Goal: Browse casually: Explore the website without a specific task or goal

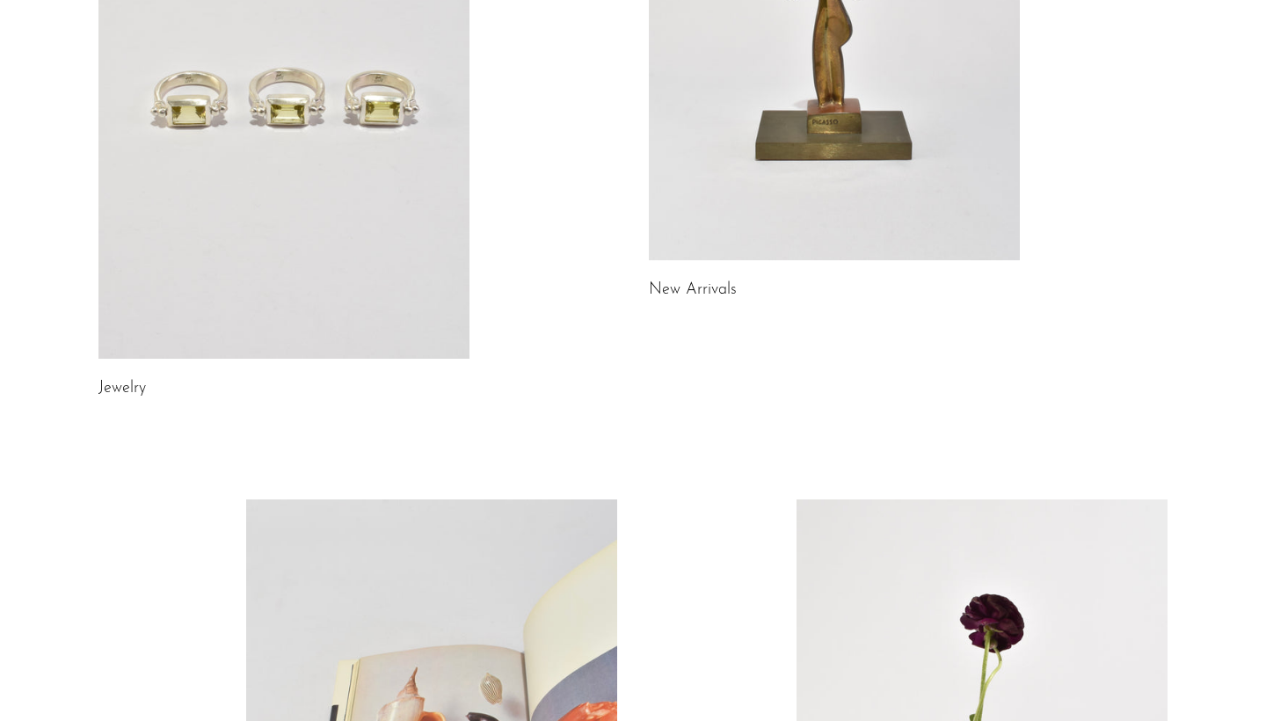
scroll to position [390, 0]
click at [330, 252] on link at bounding box center [283, 97] width 371 height 519
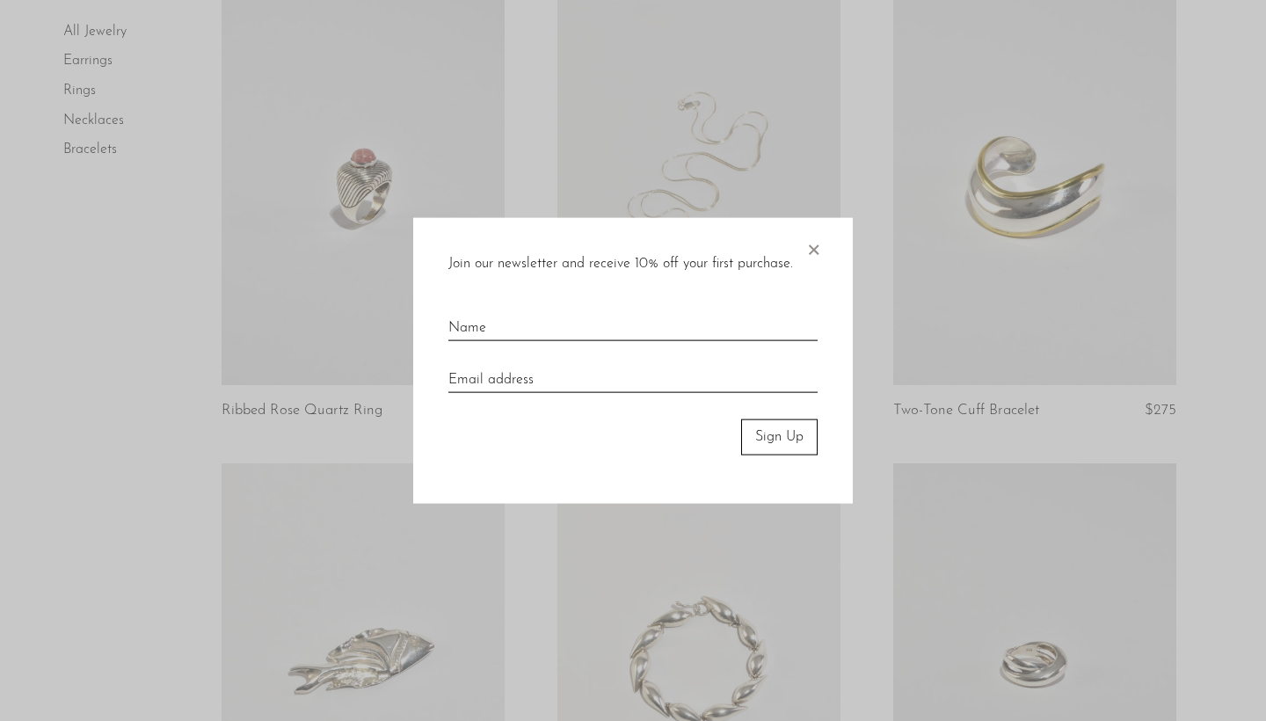
scroll to position [1137, 0]
click at [814, 251] on span "×" at bounding box center [813, 246] width 18 height 56
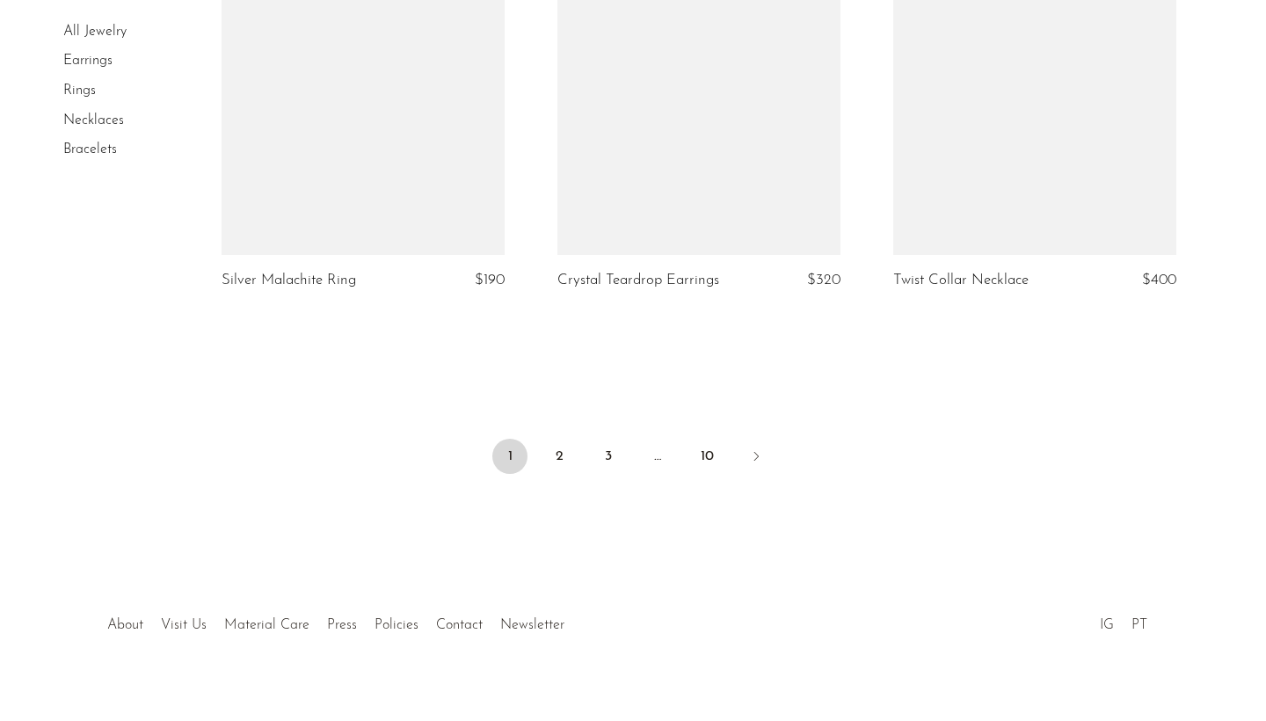
scroll to position [5564, 0]
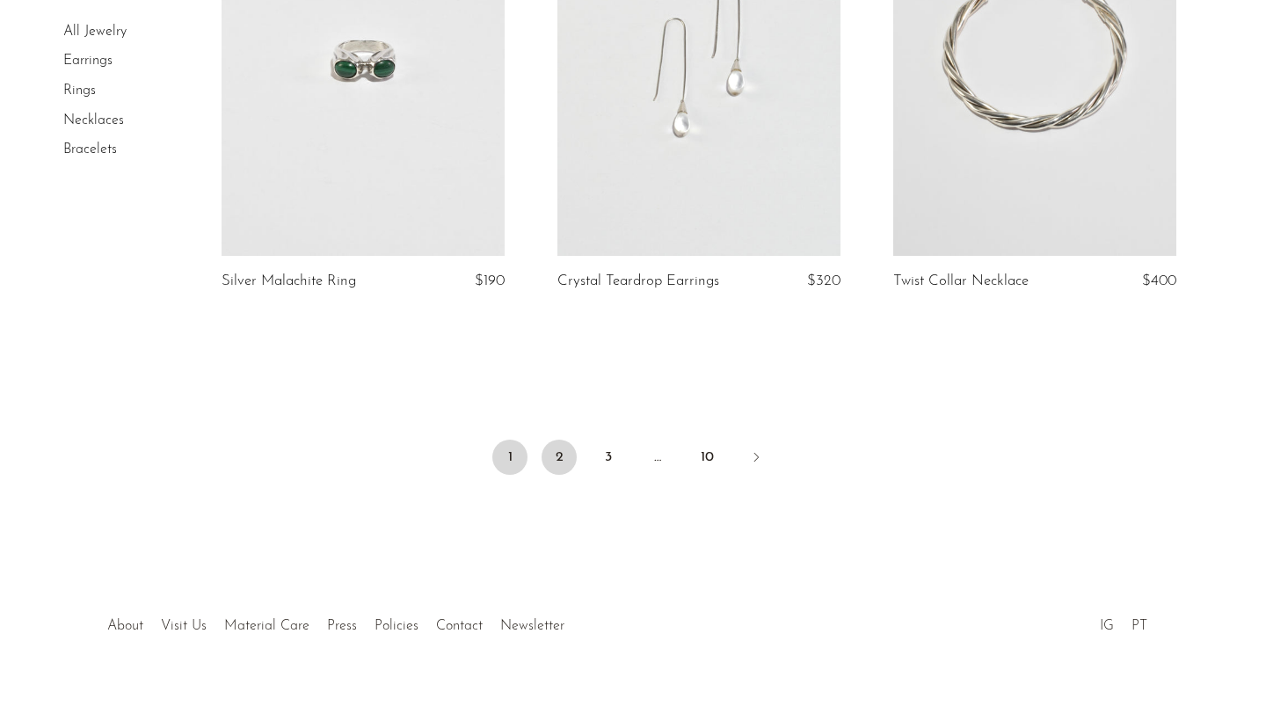
click at [562, 439] on link "2" at bounding box center [558, 456] width 35 height 35
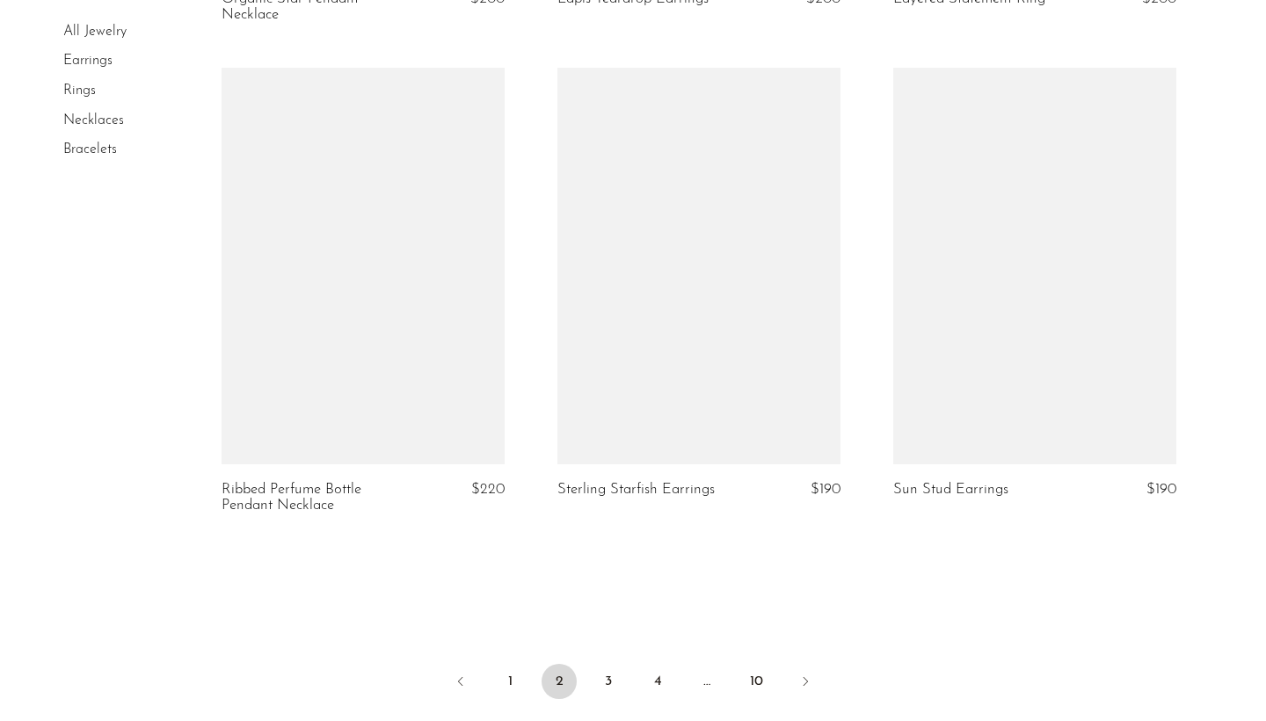
scroll to position [5373, 0]
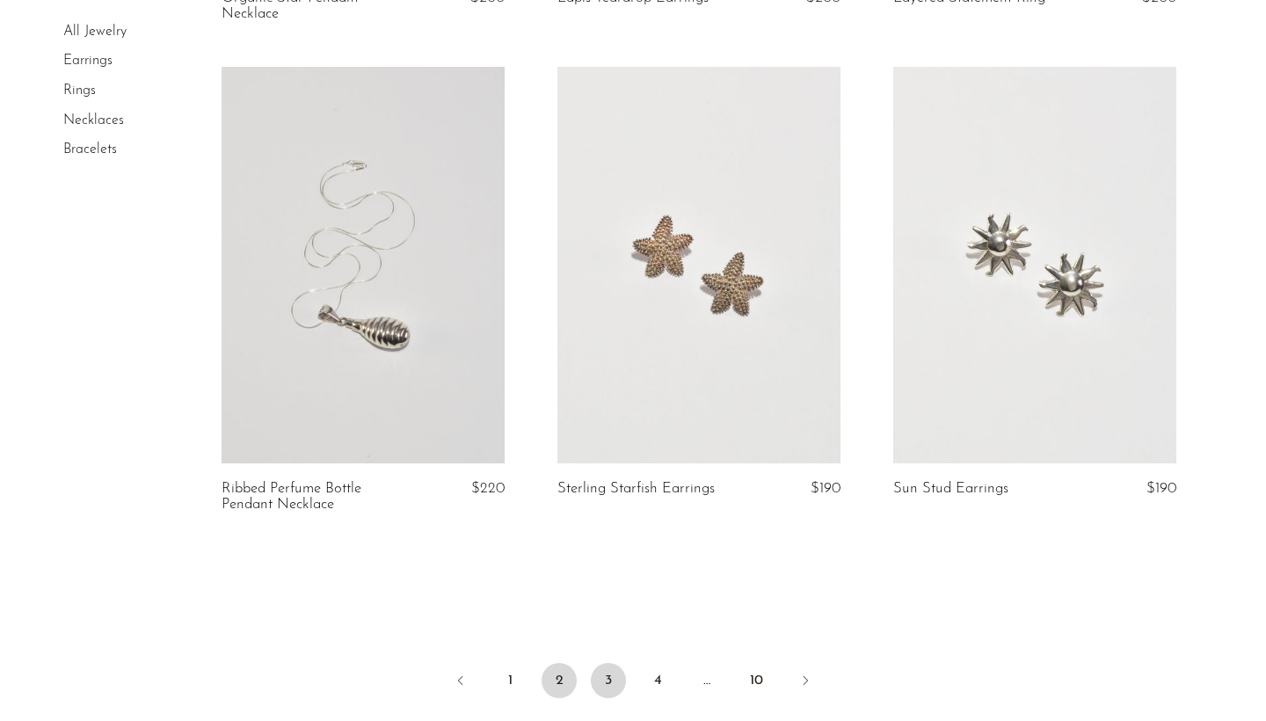
click at [605, 667] on link "3" at bounding box center [608, 680] width 35 height 35
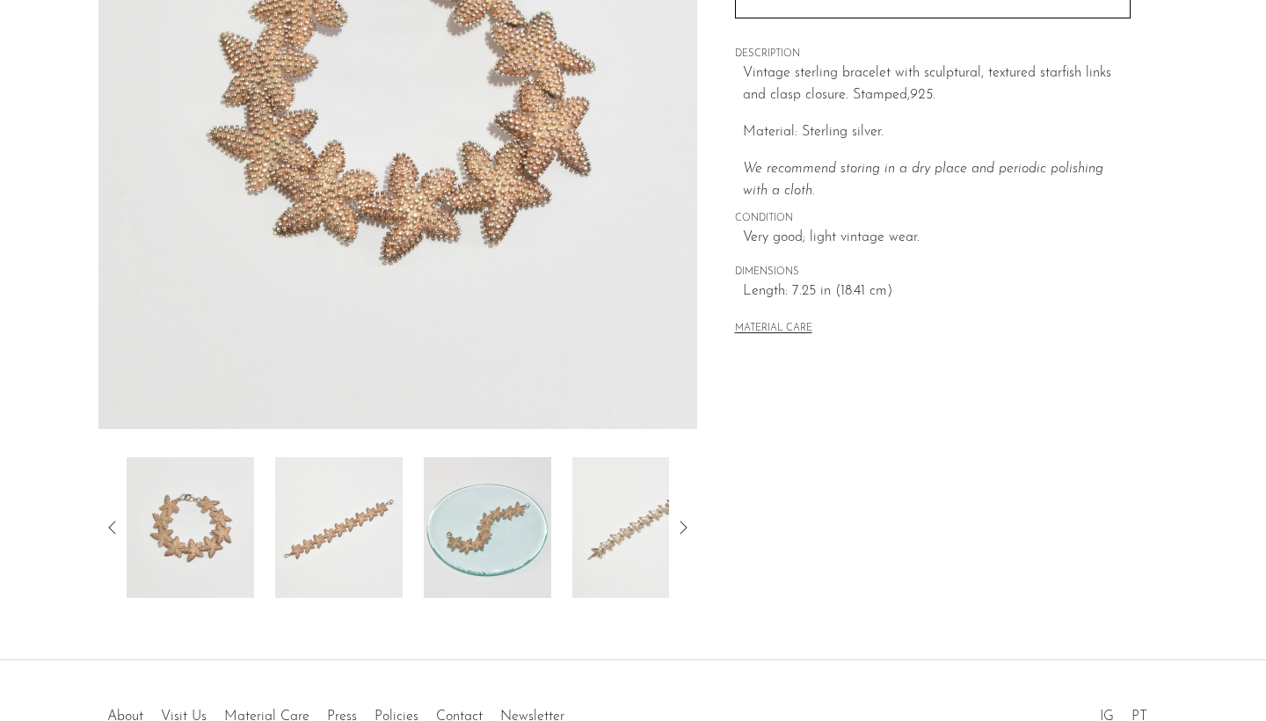
scroll to position [312, 0]
click at [357, 543] on img at bounding box center [338, 526] width 127 height 141
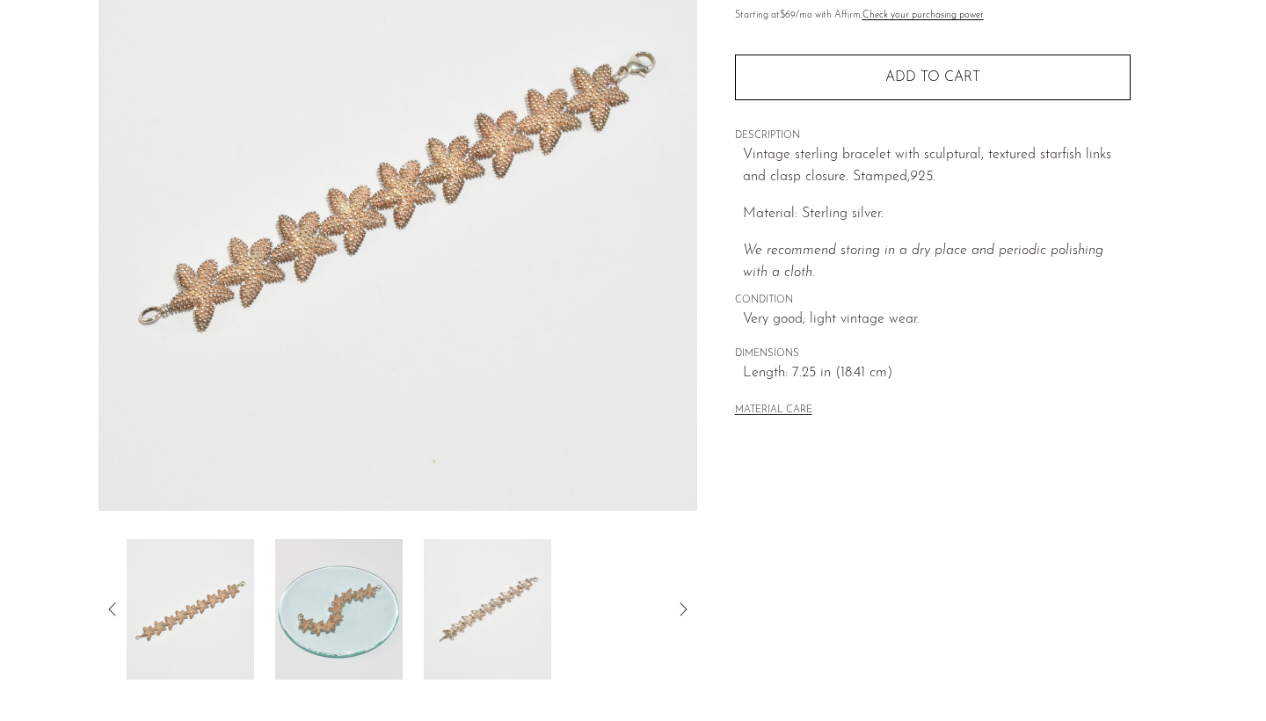
scroll to position [212, 0]
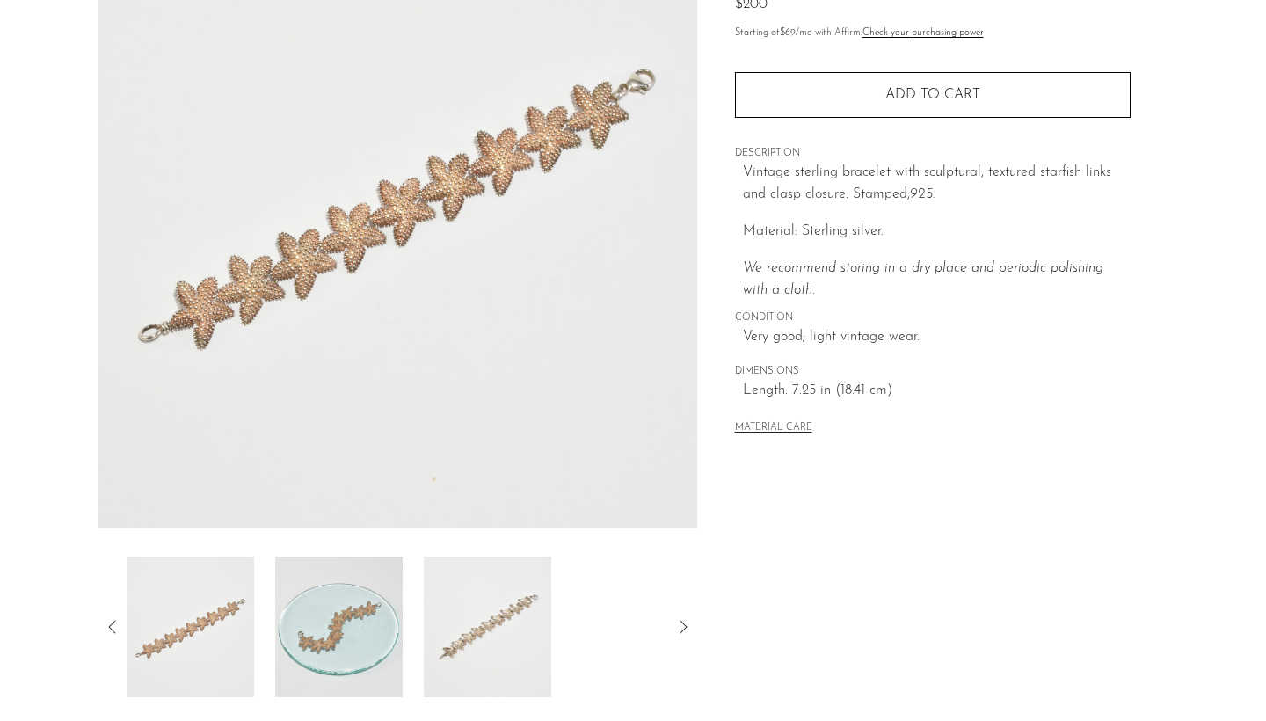
click at [374, 626] on img at bounding box center [338, 626] width 127 height 141
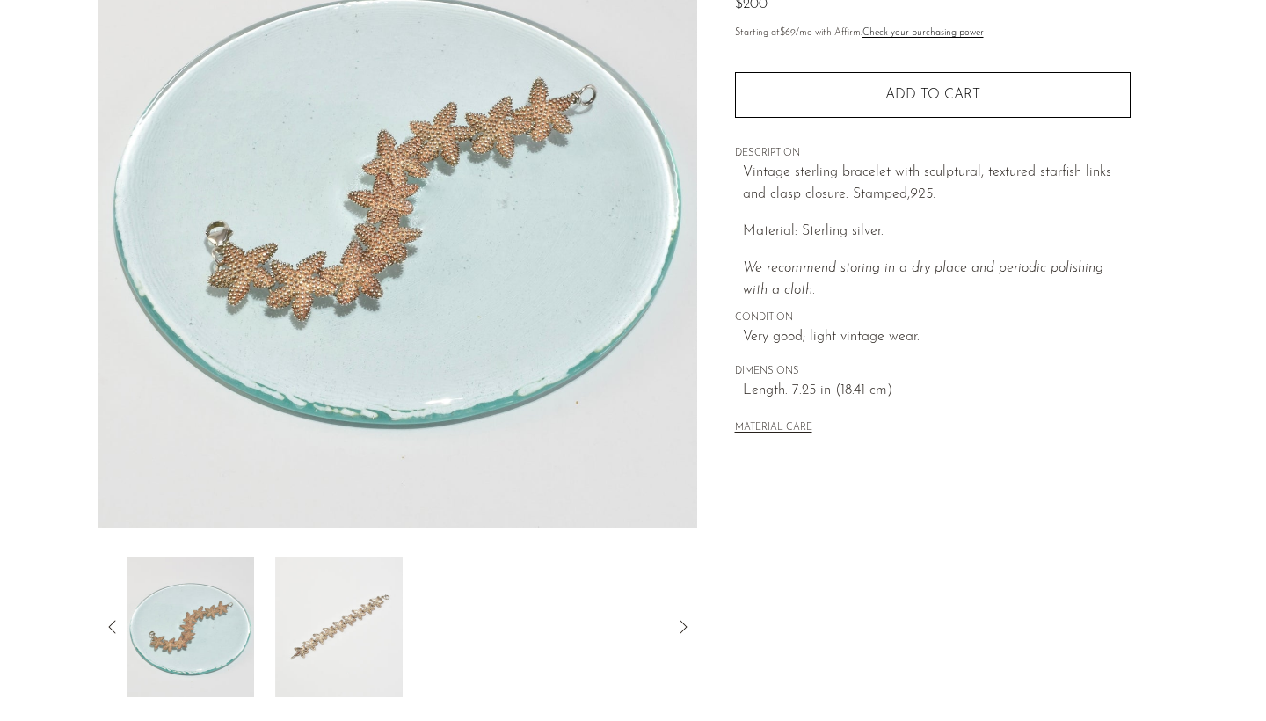
click at [373, 605] on img at bounding box center [338, 626] width 127 height 141
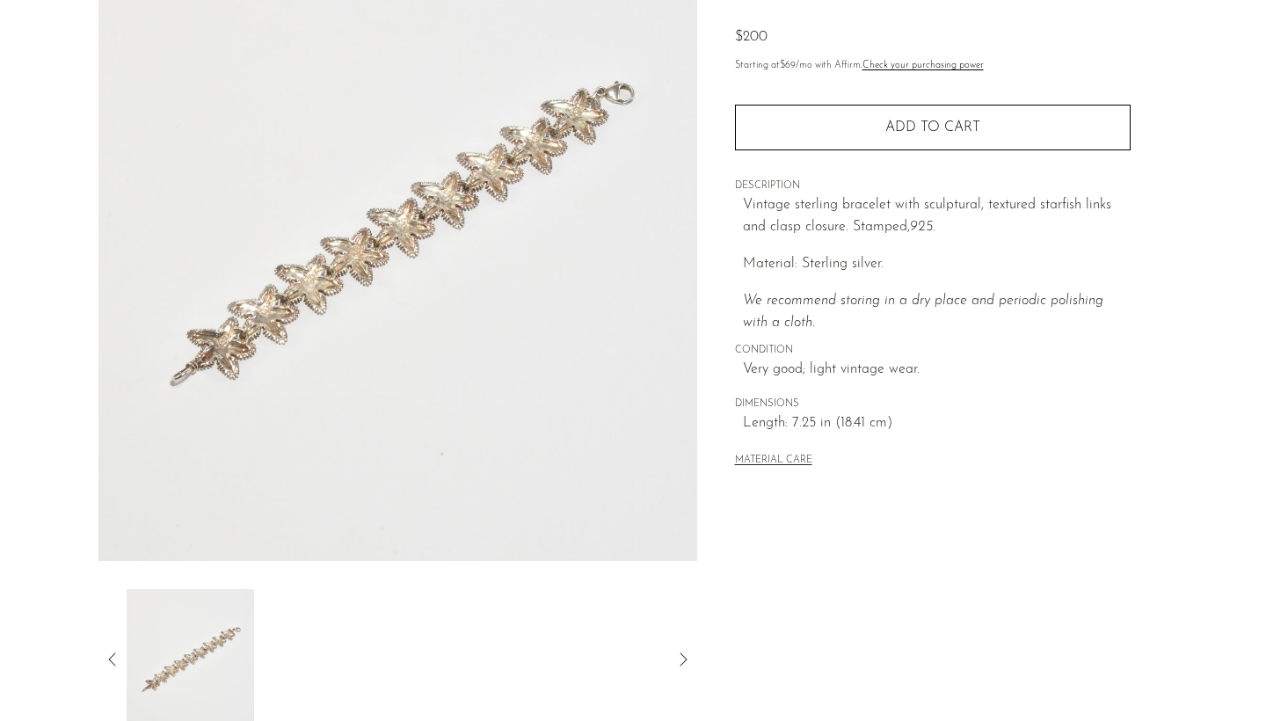
scroll to position [186, 0]
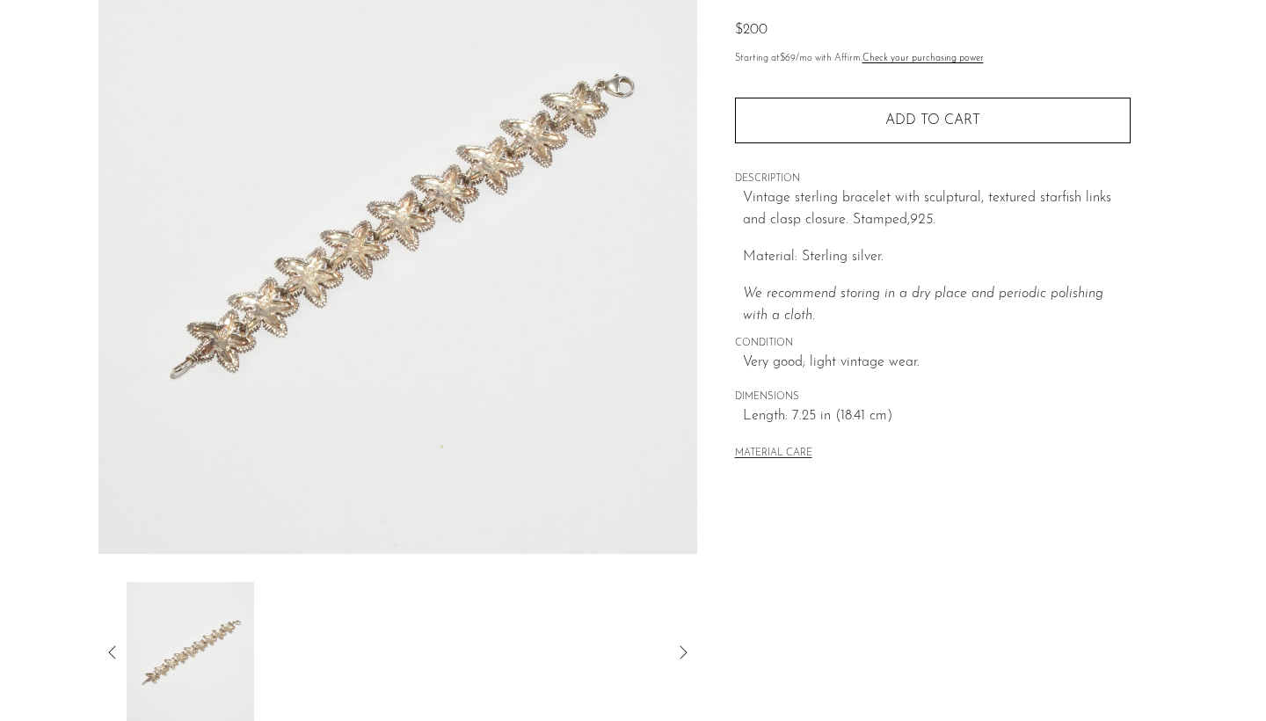
click at [188, 635] on img at bounding box center [190, 652] width 127 height 141
click at [113, 643] on icon at bounding box center [112, 652] width 21 height 21
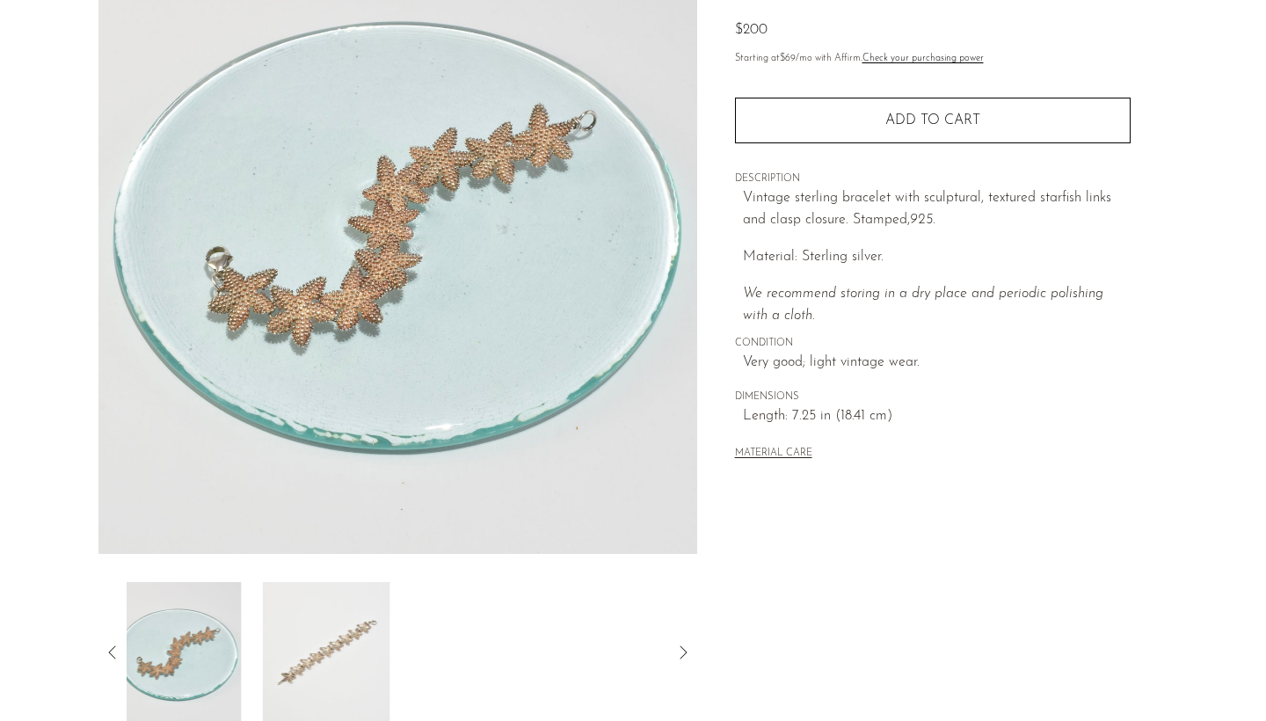
click at [113, 643] on icon at bounding box center [112, 652] width 21 height 21
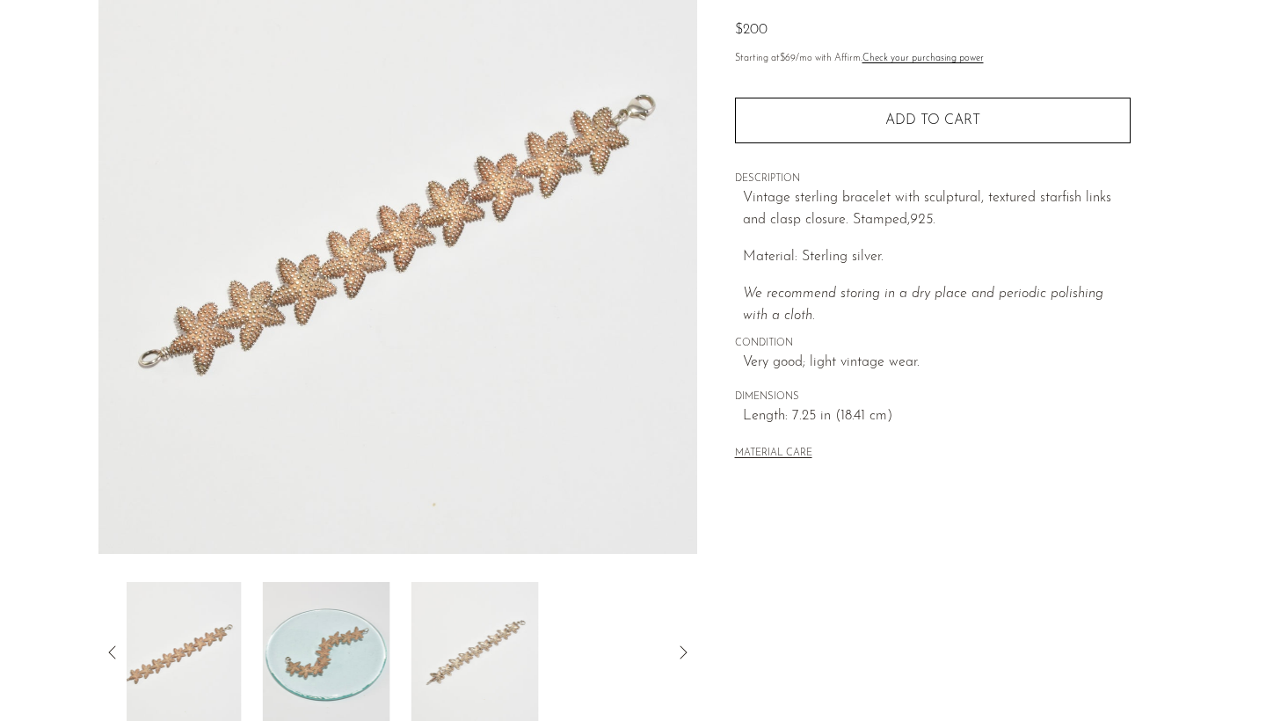
click at [113, 643] on icon at bounding box center [112, 652] width 21 height 21
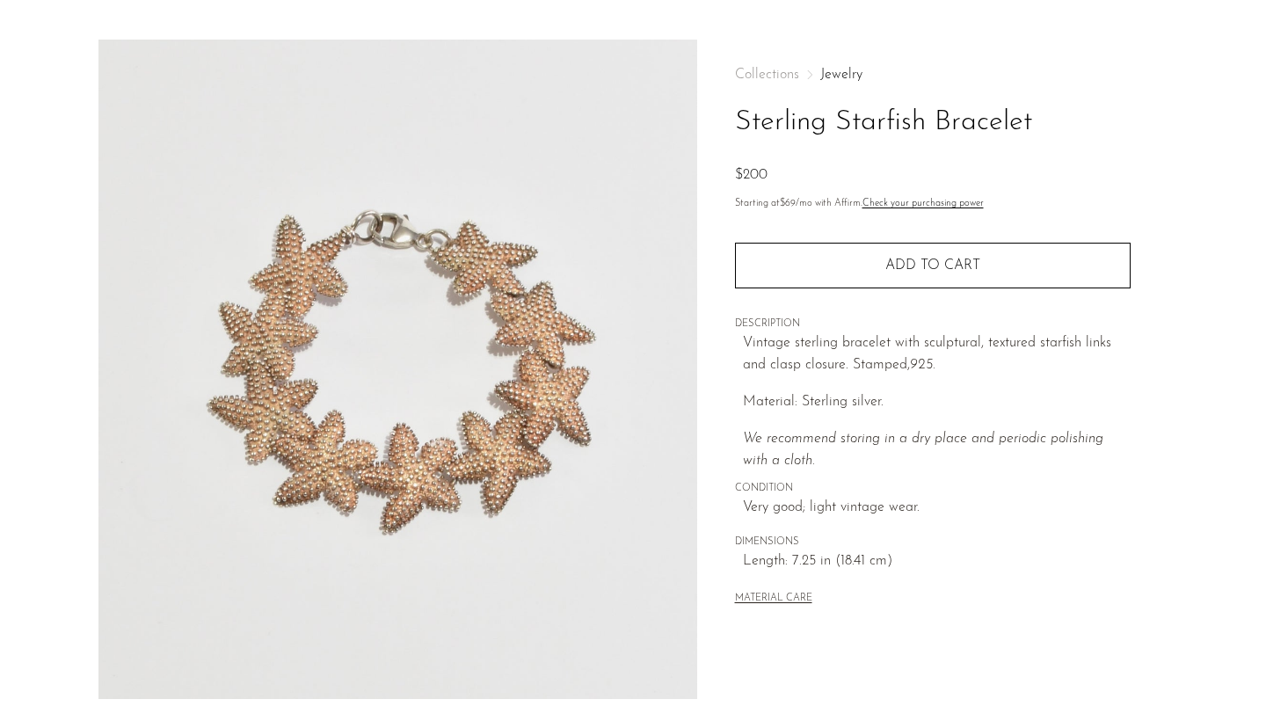
scroll to position [0, 0]
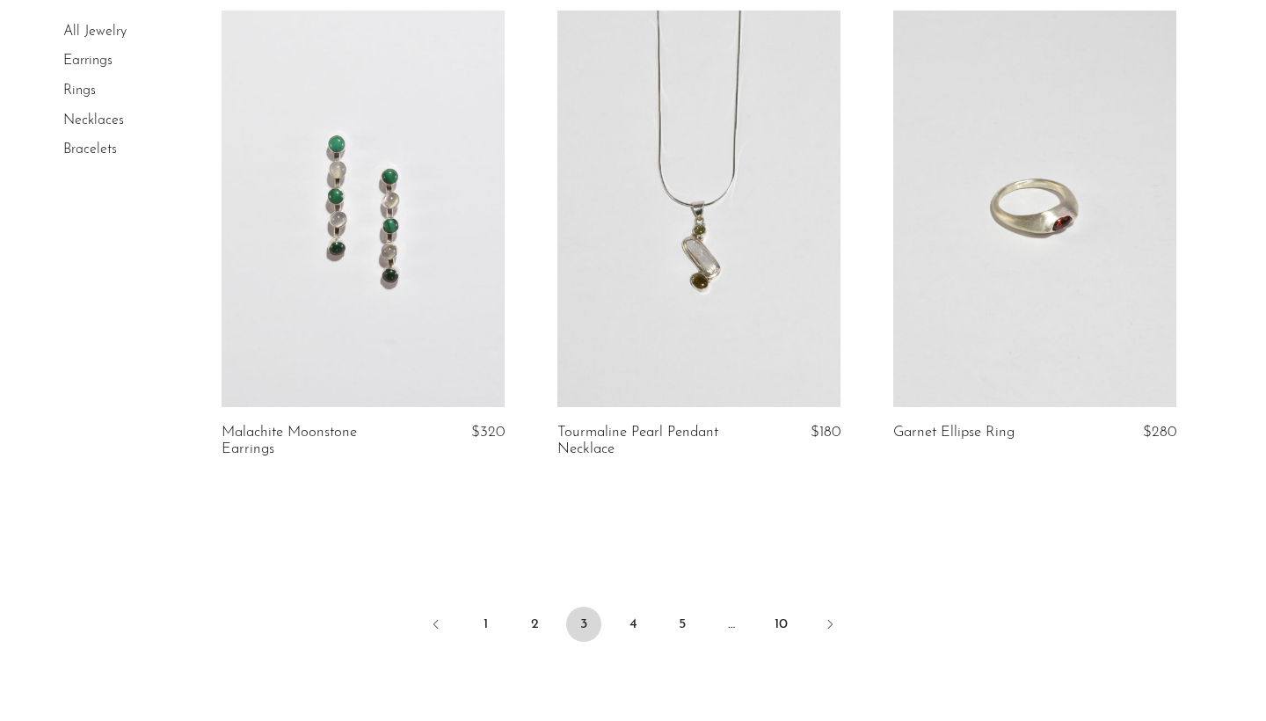
scroll to position [5541, 0]
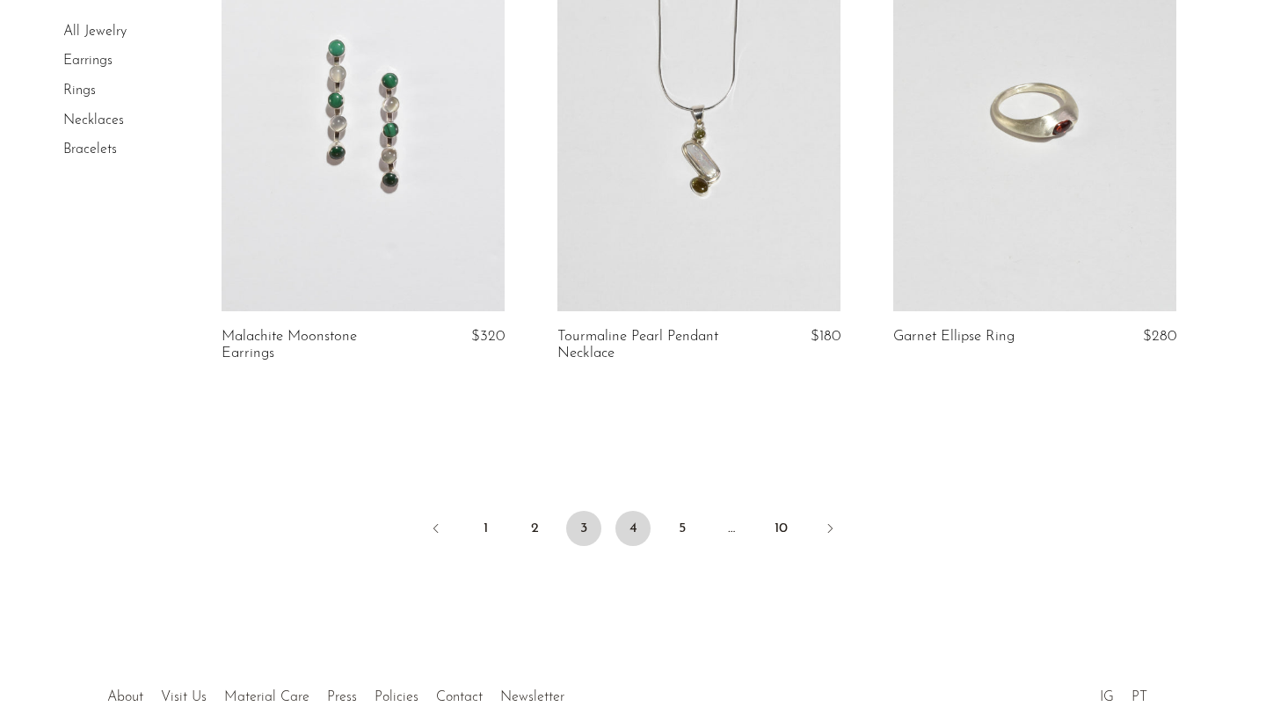
click at [635, 519] on link "4" at bounding box center [632, 528] width 35 height 35
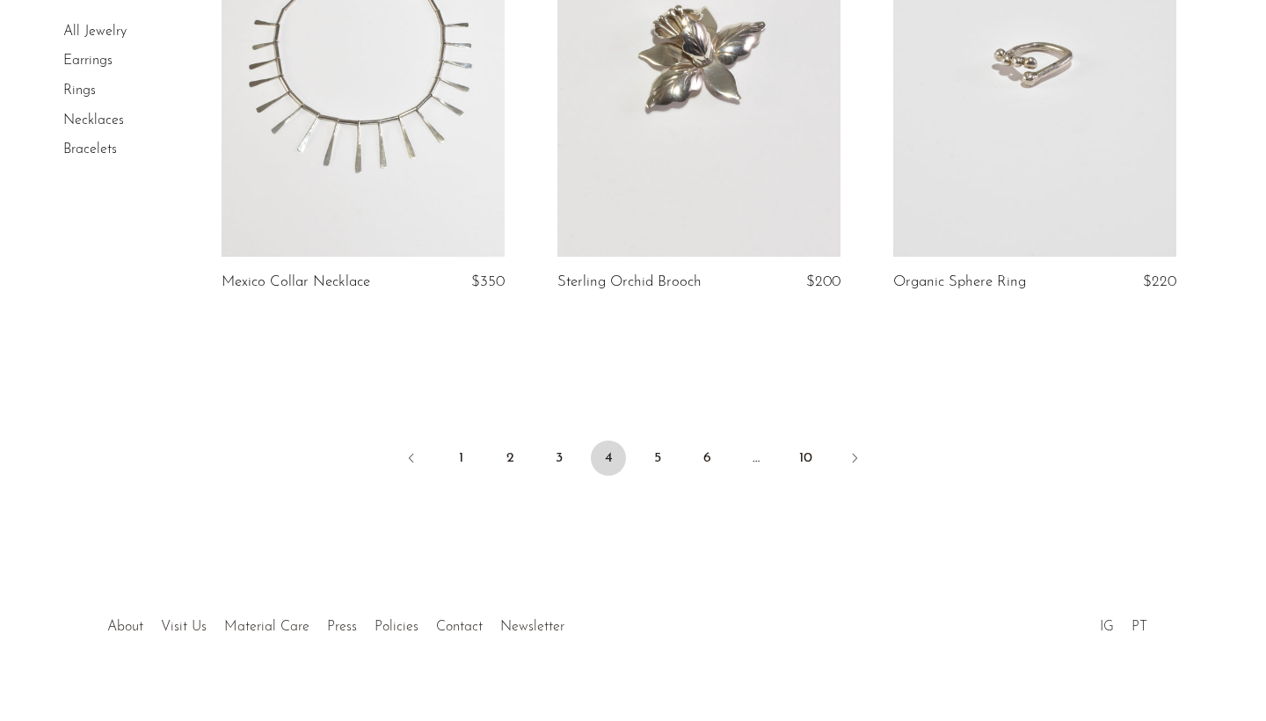
scroll to position [5650, 0]
click at [666, 441] on link "5" at bounding box center [657, 458] width 35 height 35
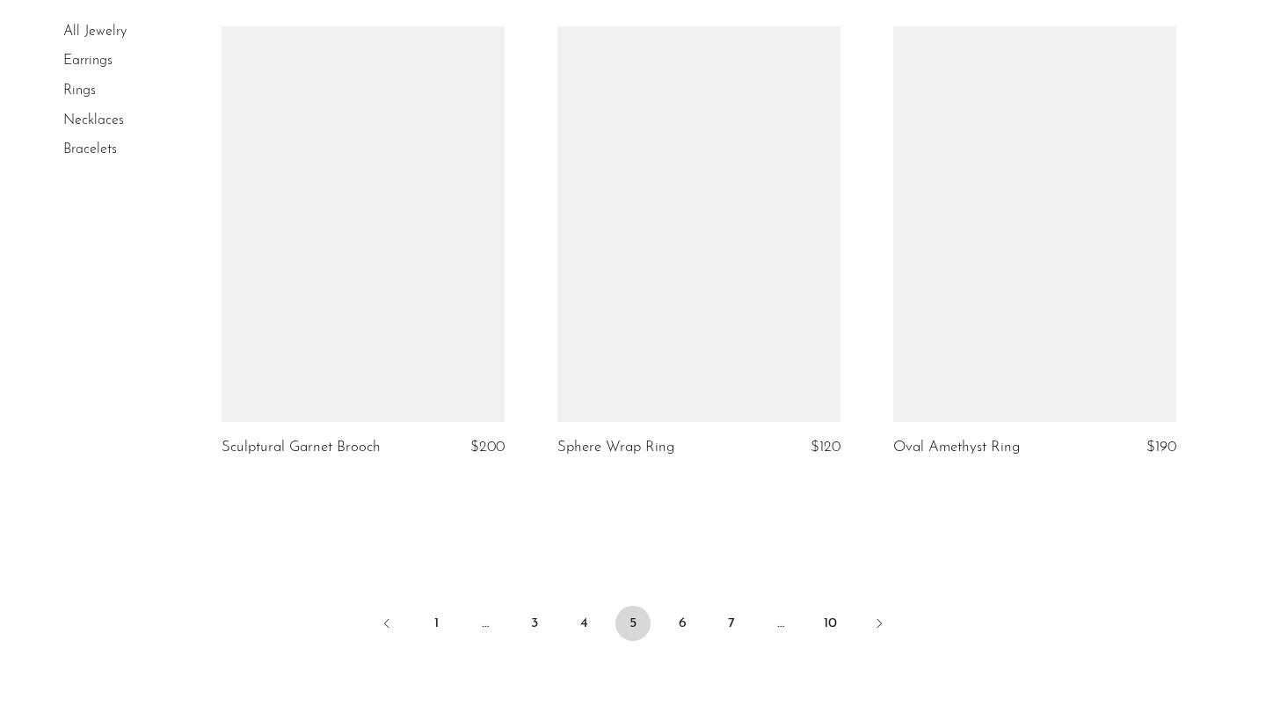
scroll to position [5513, 0]
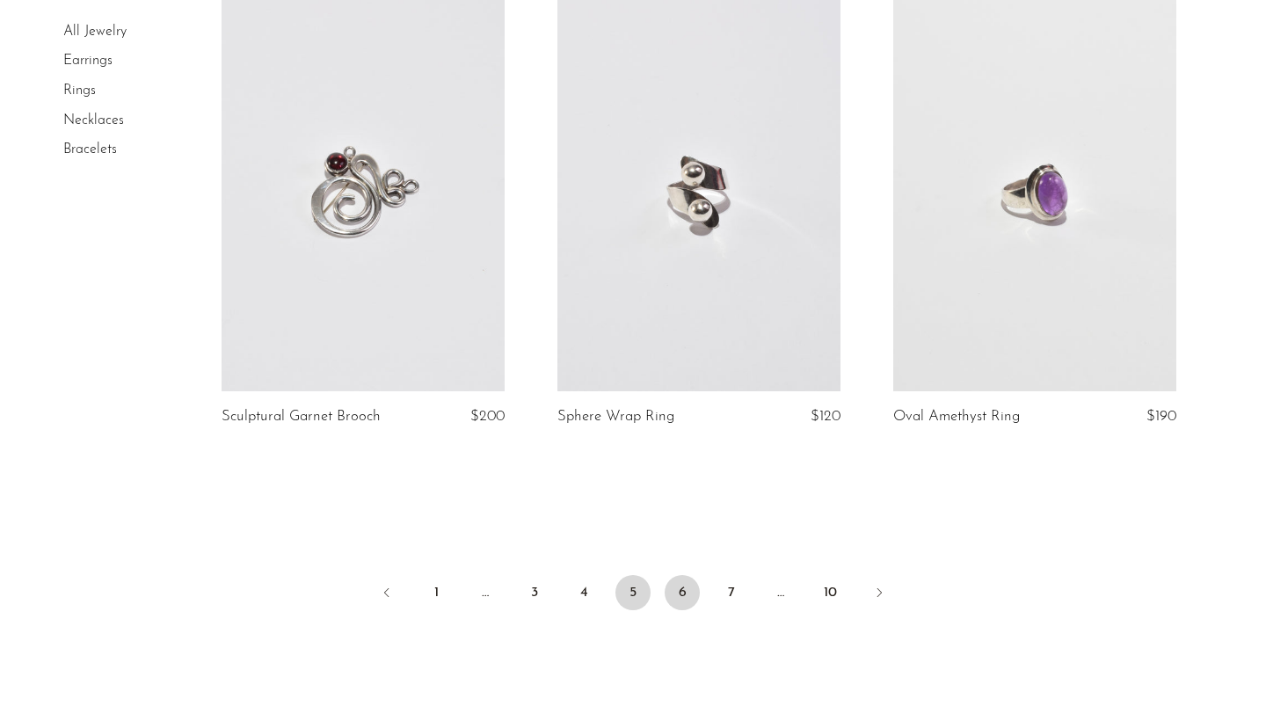
click at [677, 577] on link "6" at bounding box center [681, 592] width 35 height 35
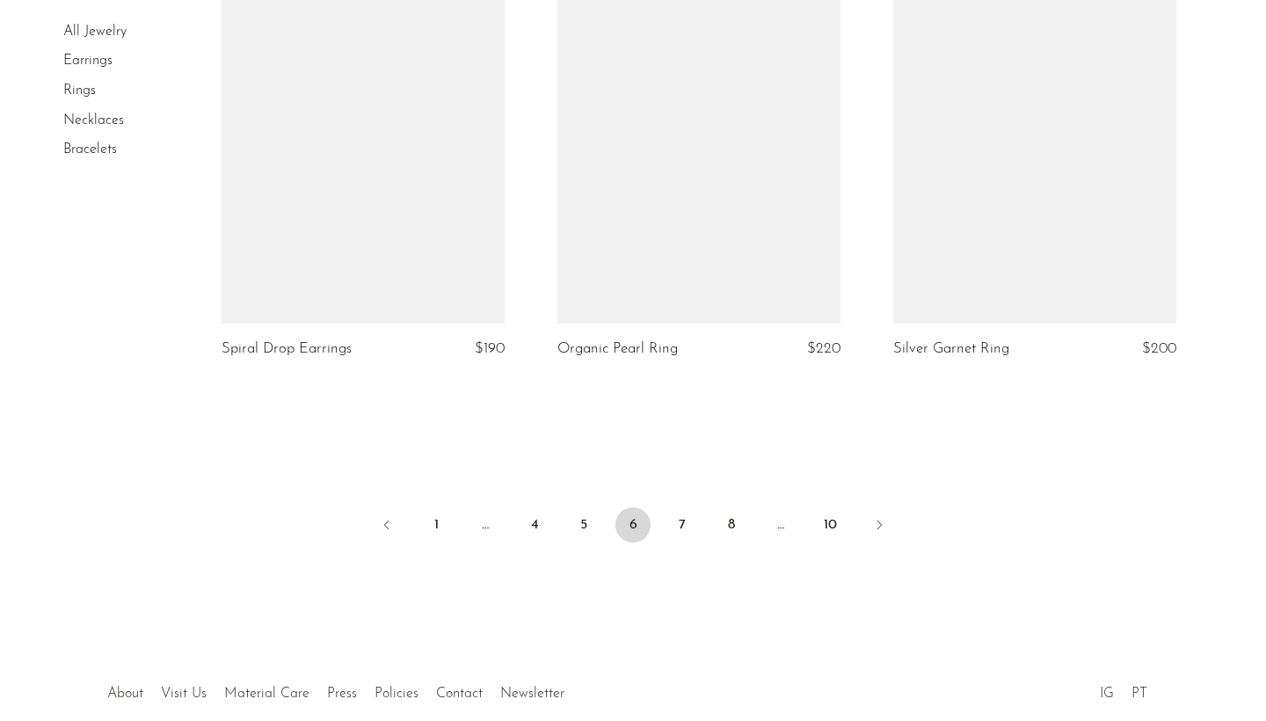
scroll to position [5535, 0]
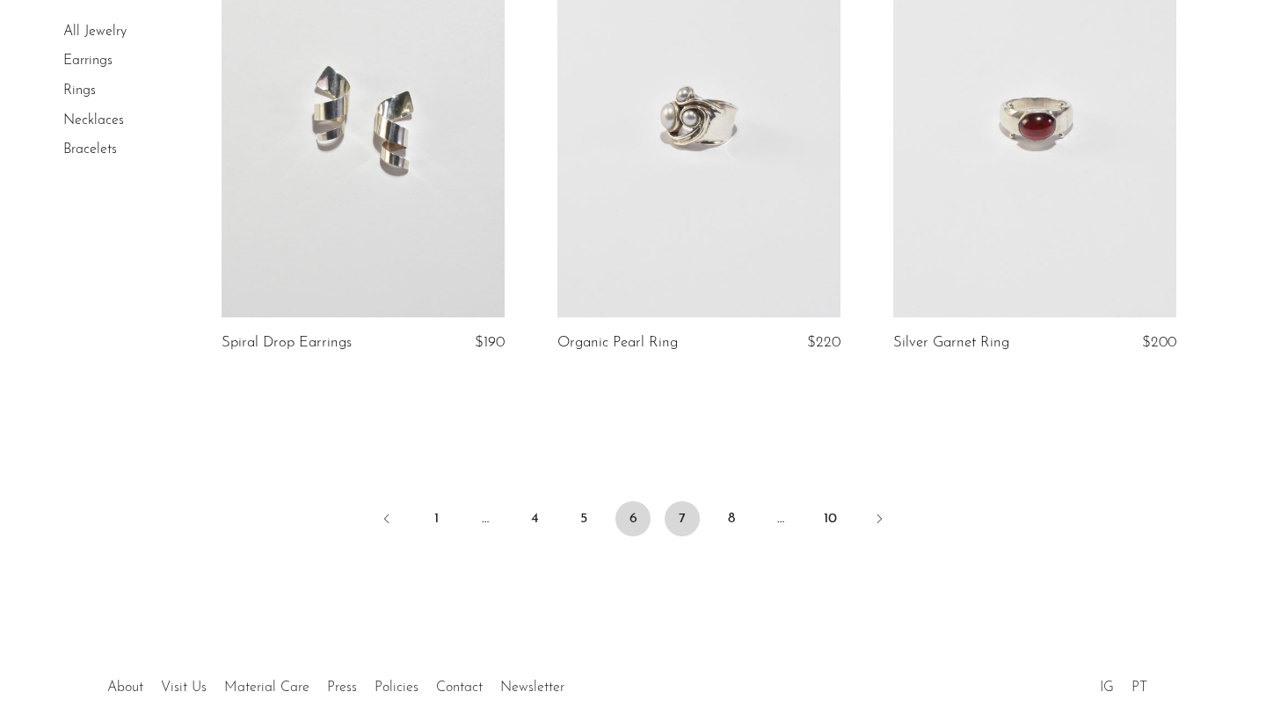
click at [687, 501] on link "7" at bounding box center [681, 518] width 35 height 35
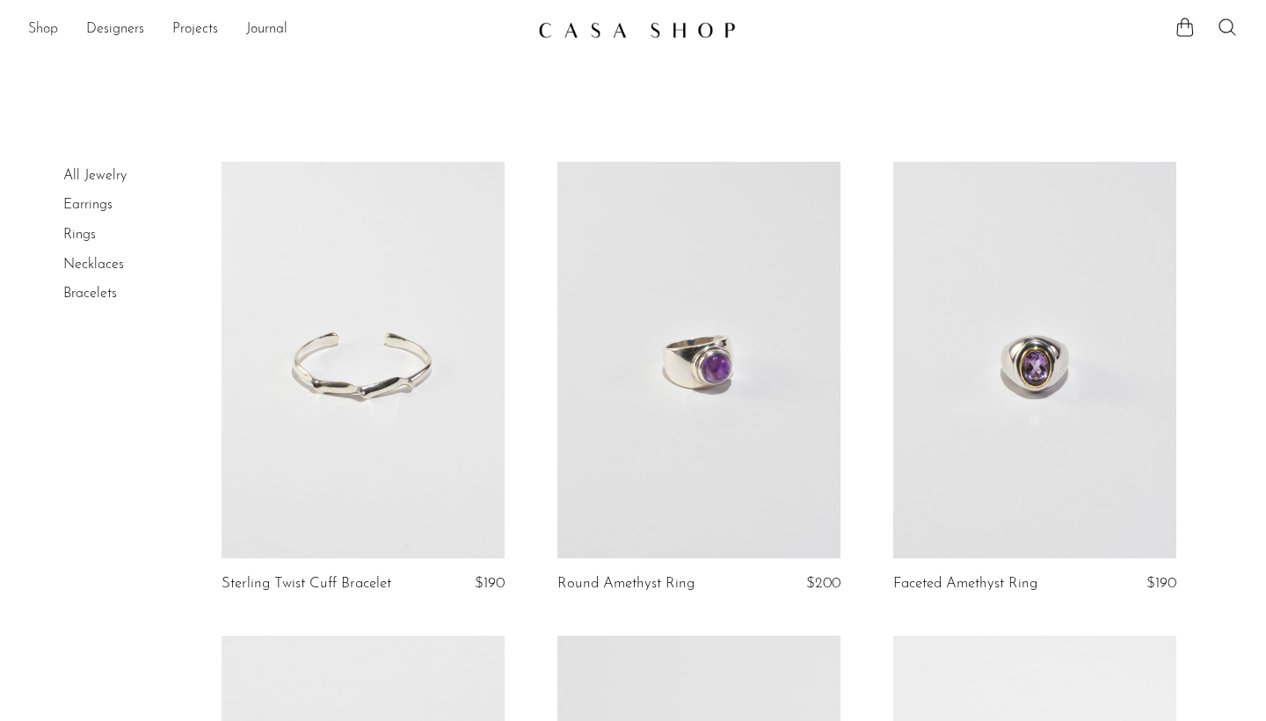
click at [40, 29] on link "Shop" at bounding box center [43, 29] width 30 height 23
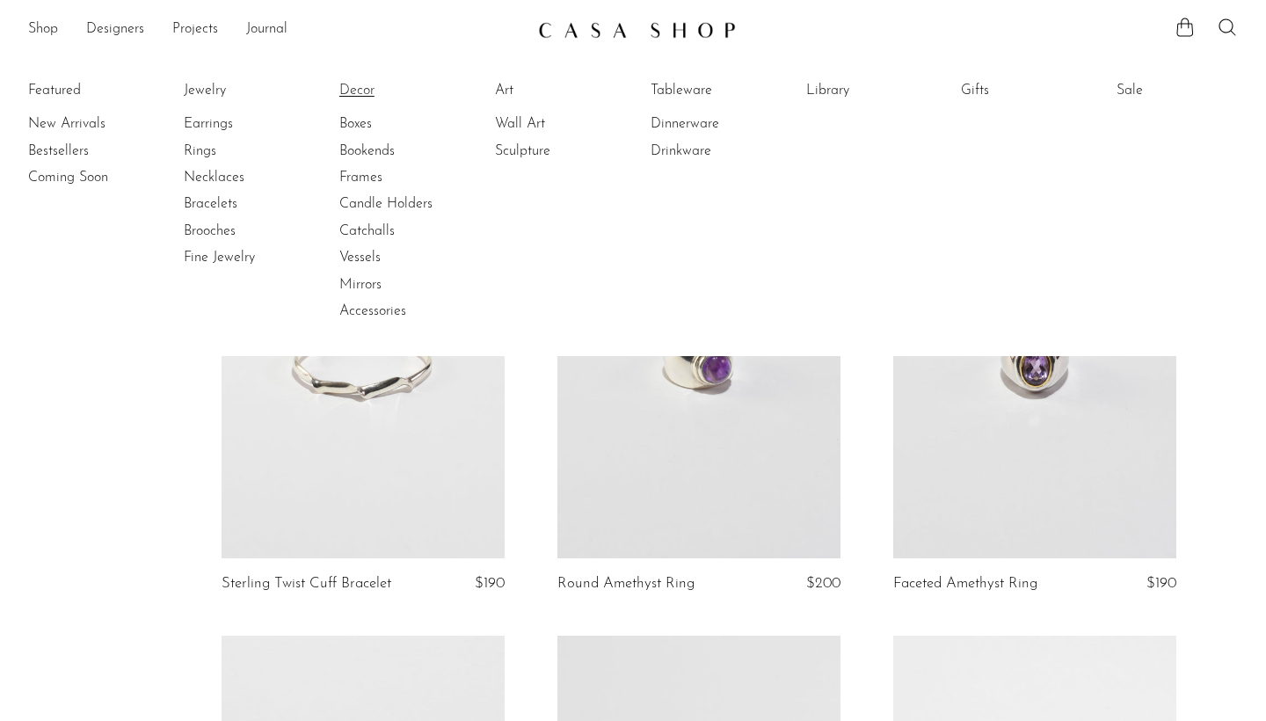
click at [360, 85] on link "Decor" at bounding box center [405, 90] width 132 height 19
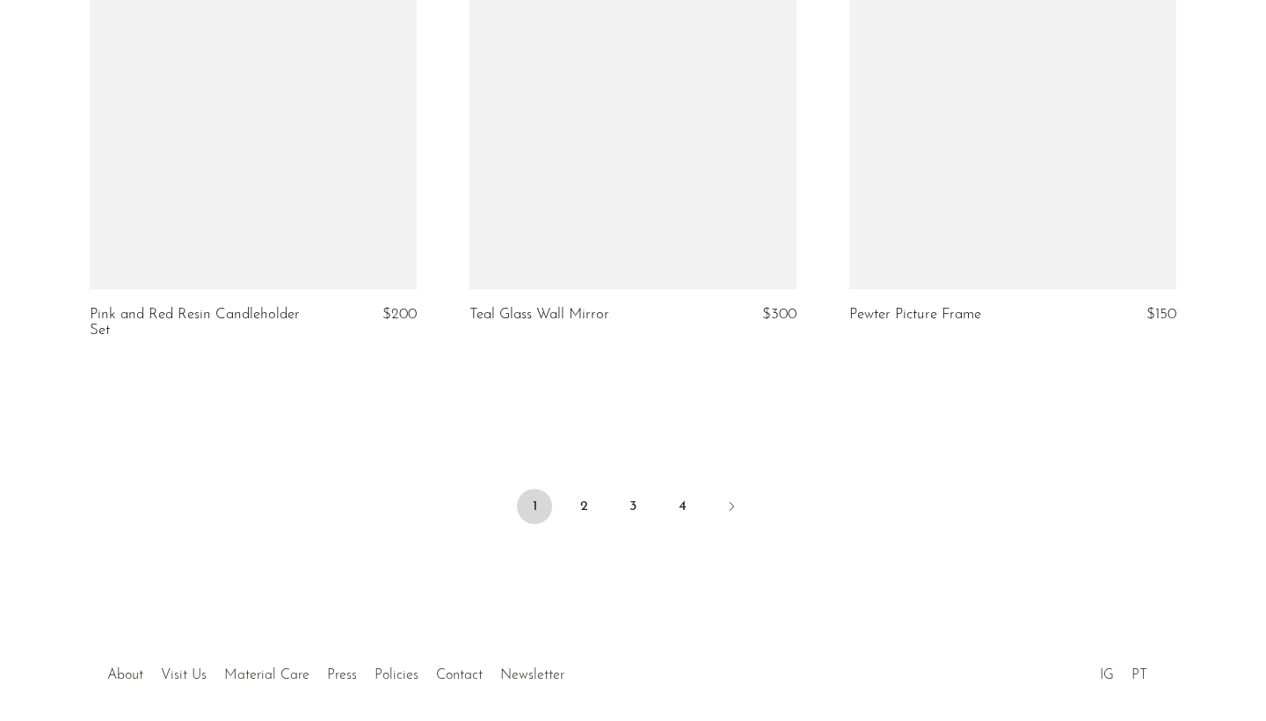
scroll to position [6255, 0]
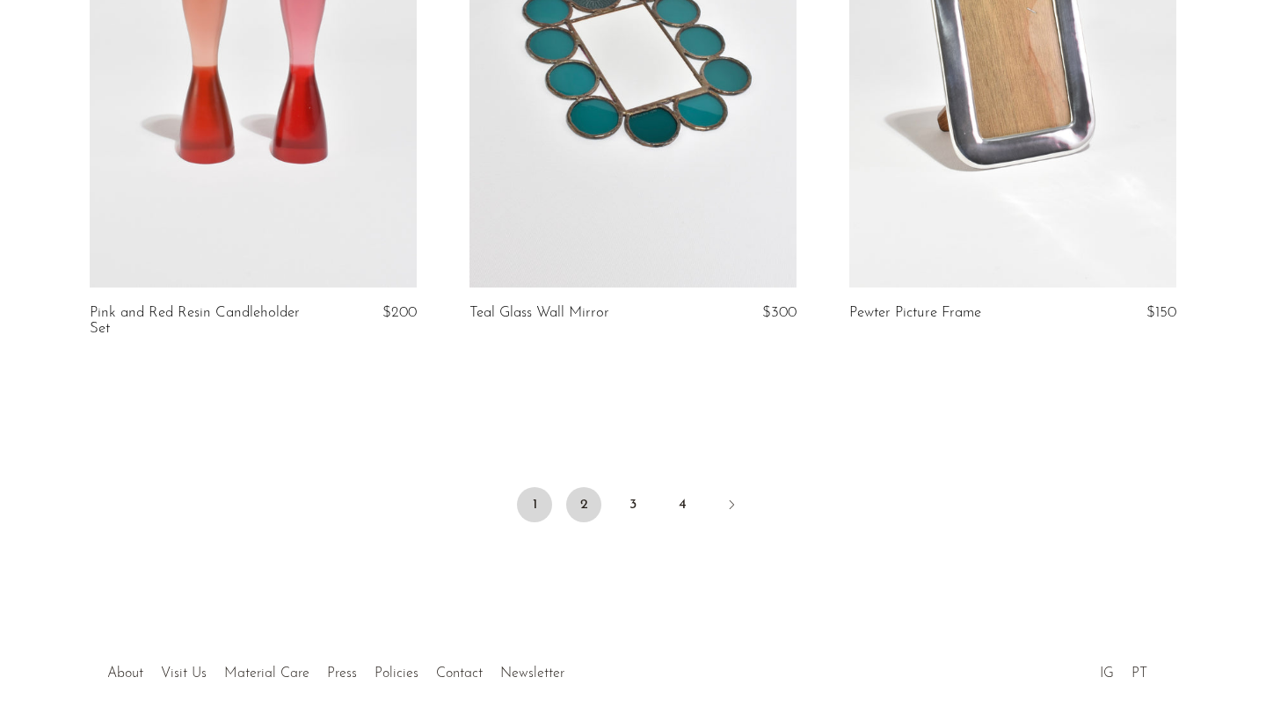
click at [582, 497] on link "2" at bounding box center [583, 504] width 35 height 35
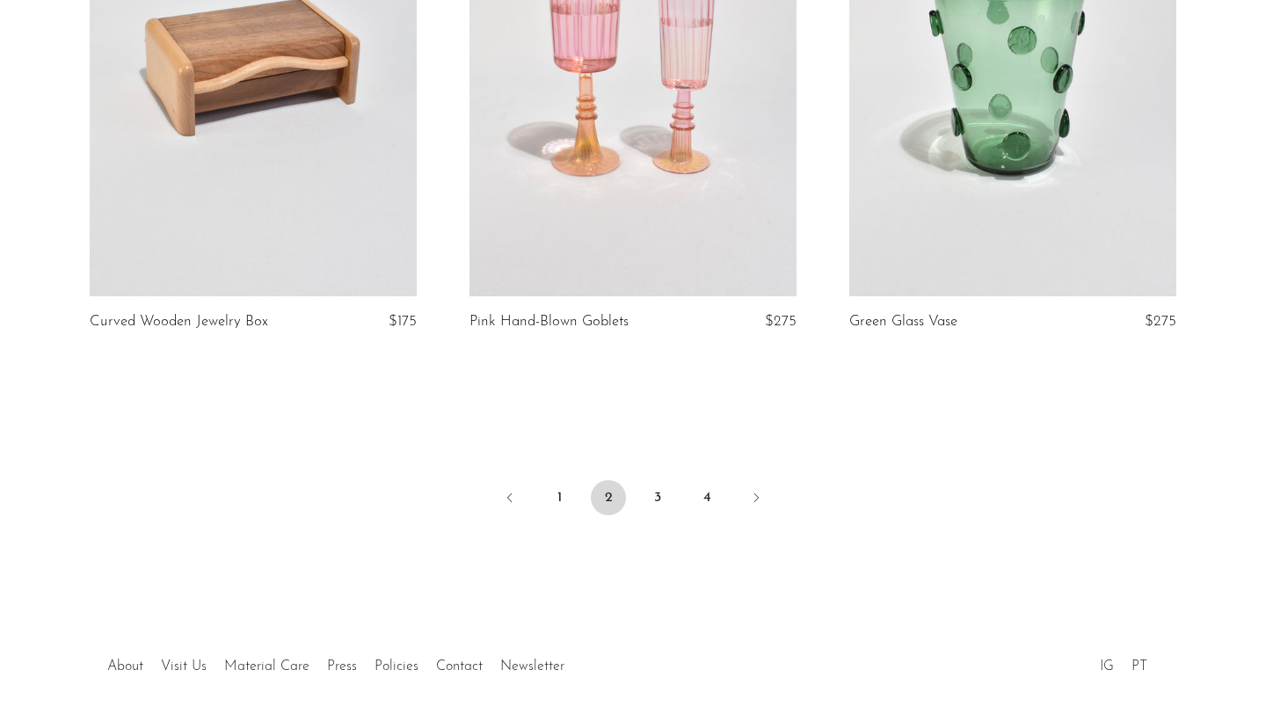
scroll to position [6286, 0]
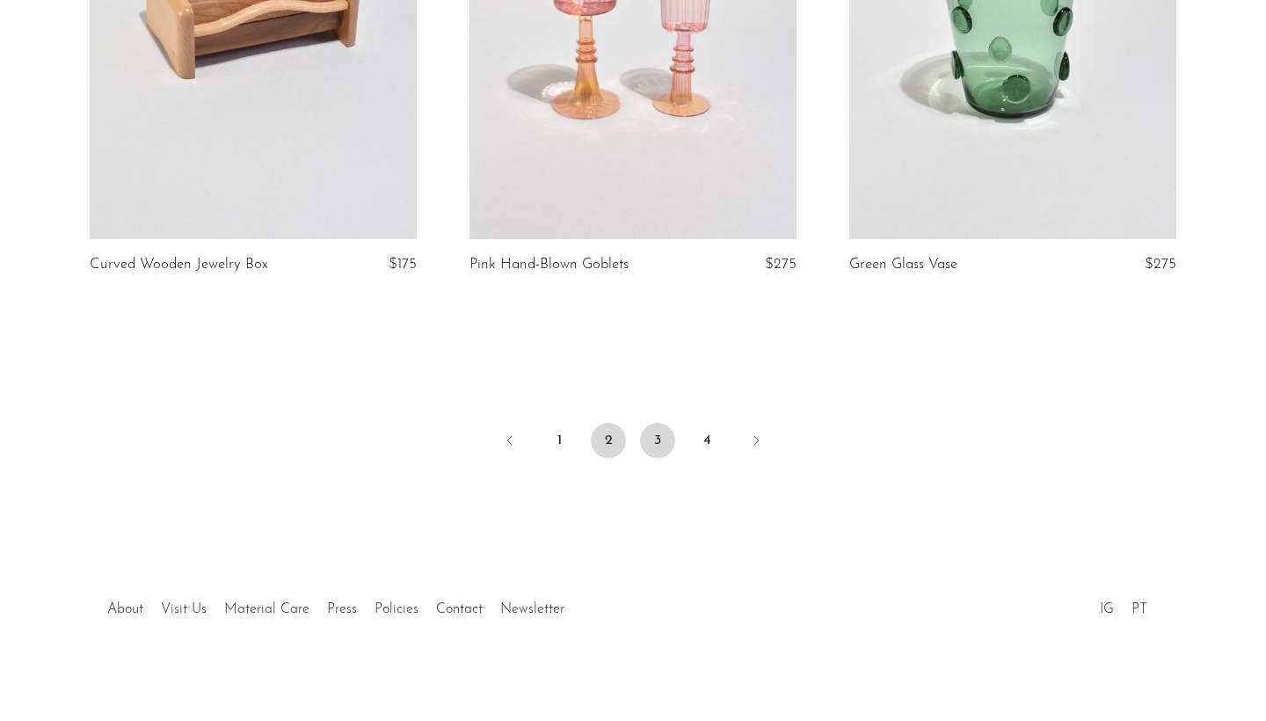
click at [661, 439] on link "3" at bounding box center [657, 440] width 35 height 35
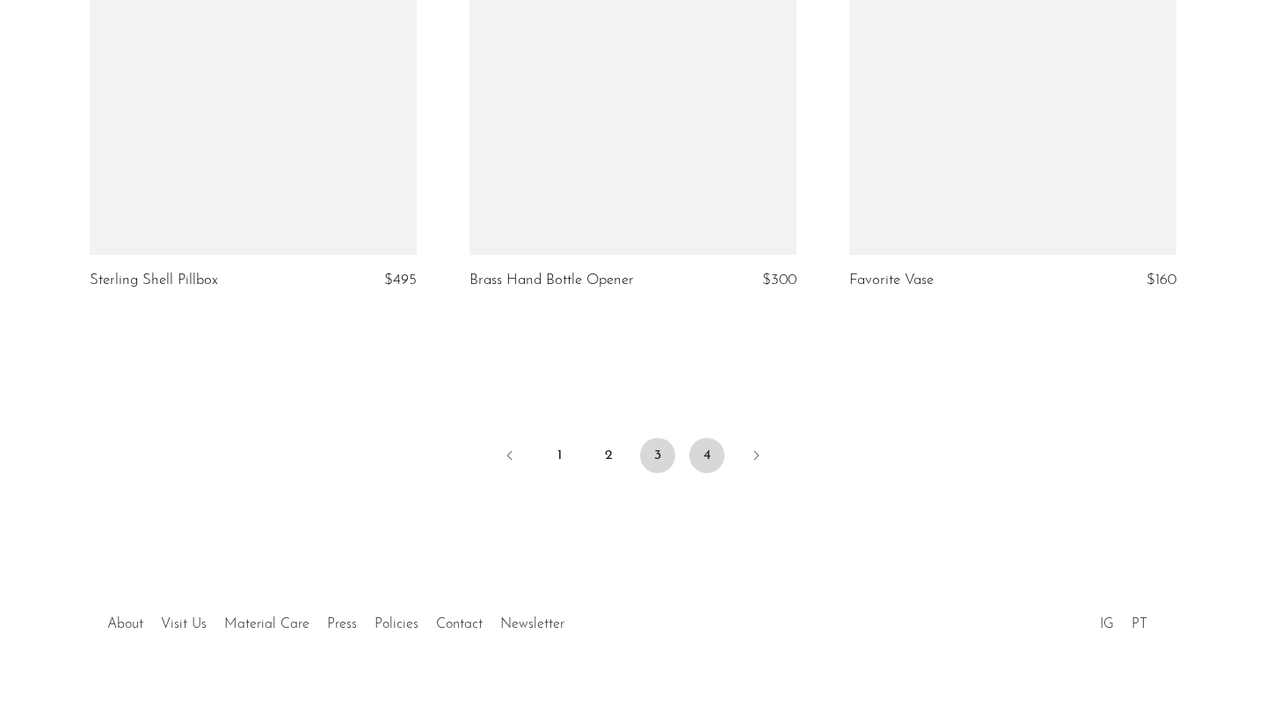
scroll to position [6286, 0]
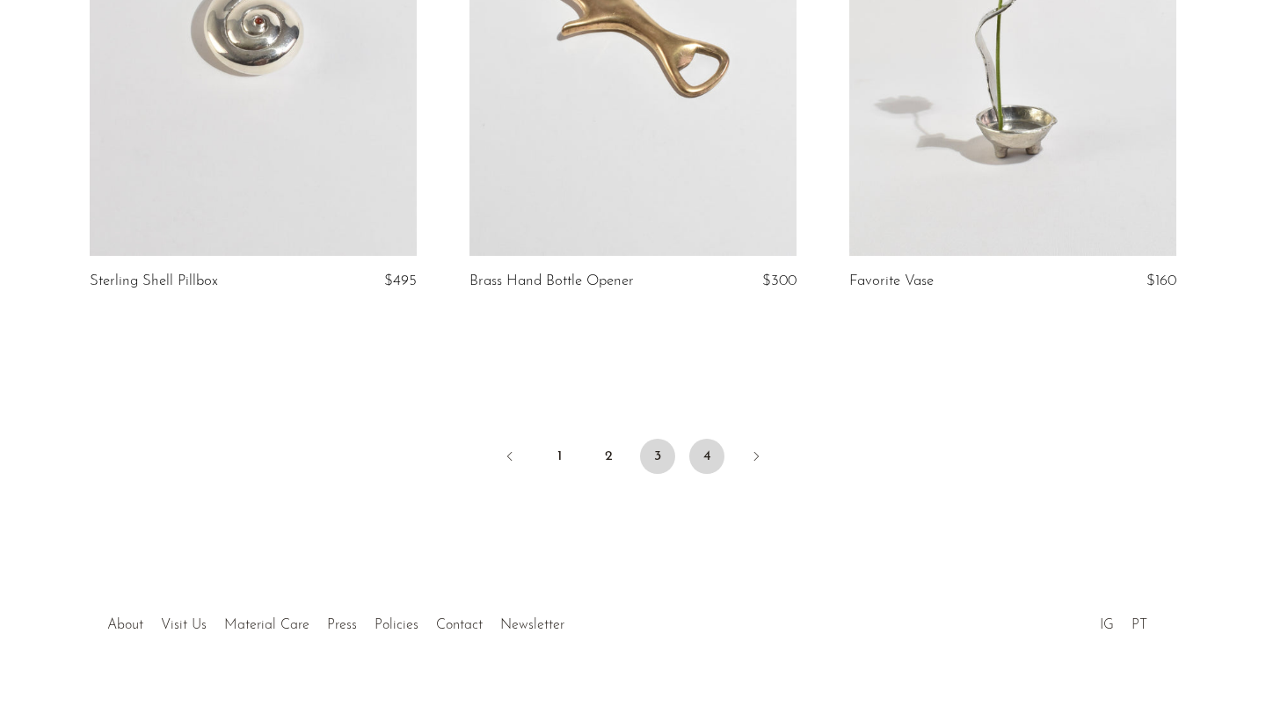
click at [700, 439] on link "4" at bounding box center [706, 456] width 35 height 35
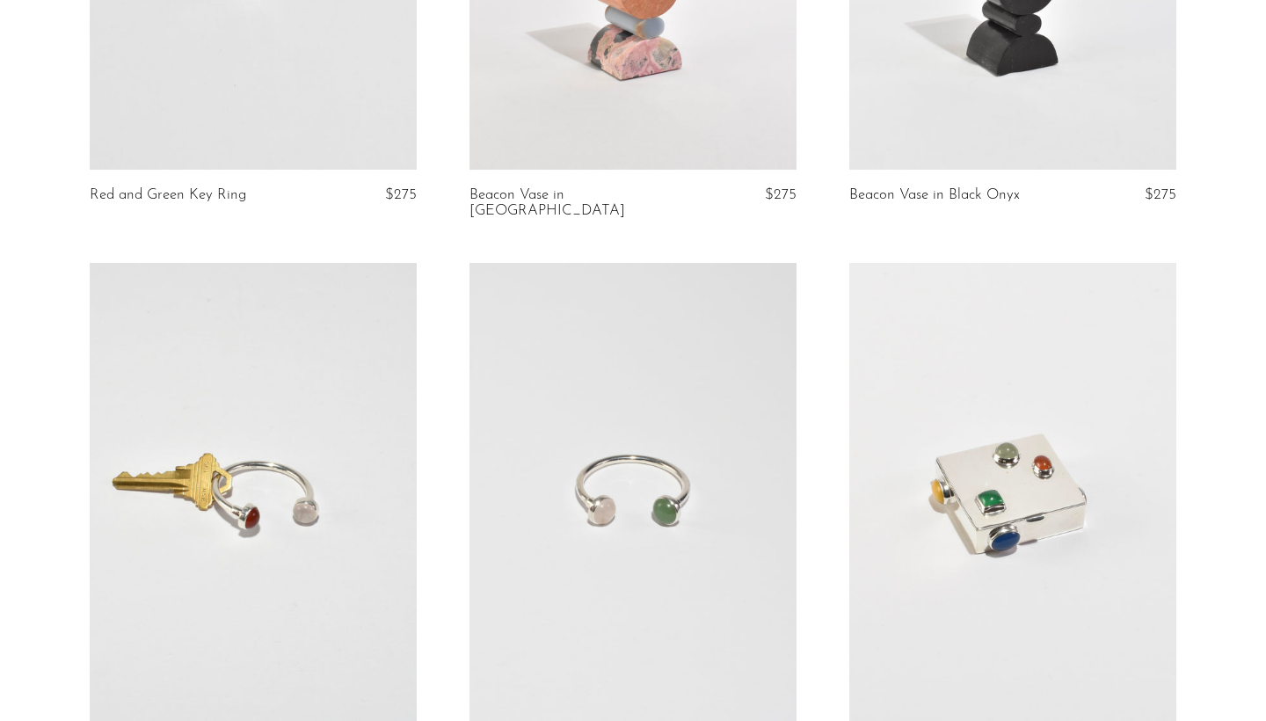
scroll to position [527, 0]
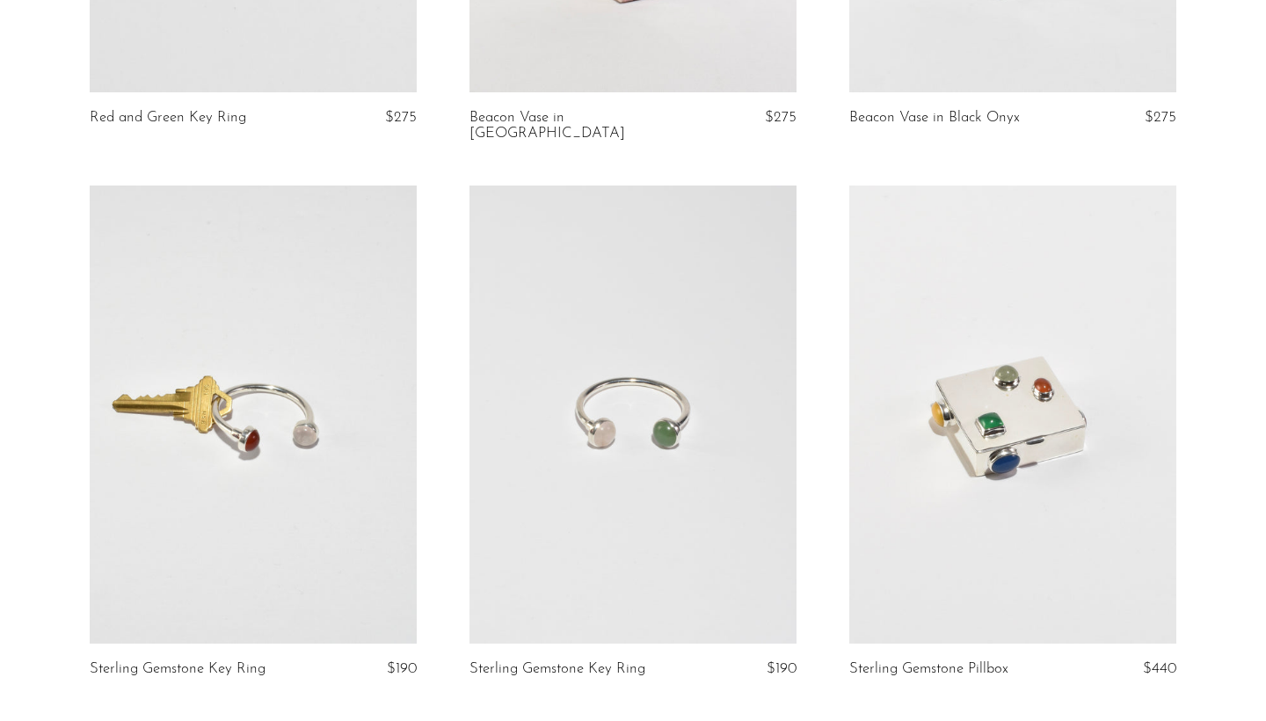
click at [950, 449] on link at bounding box center [1012, 414] width 327 height 458
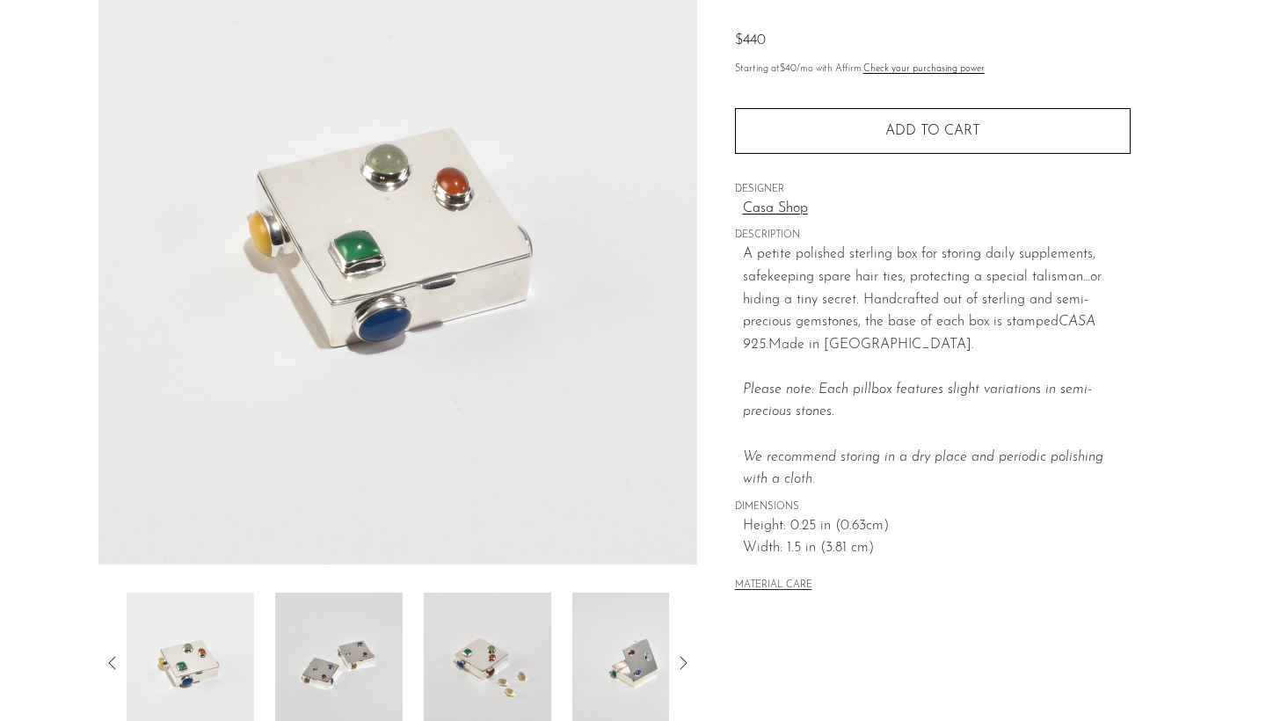
scroll to position [262, 0]
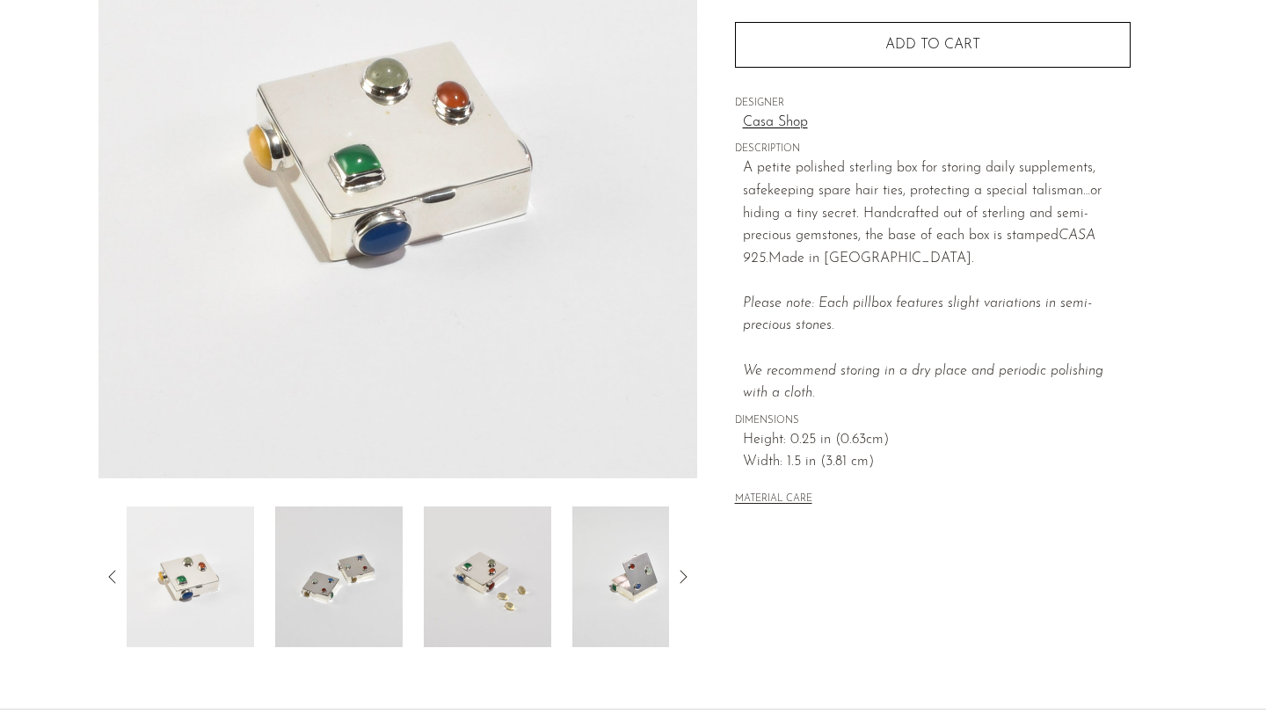
click at [352, 545] on img at bounding box center [338, 576] width 127 height 141
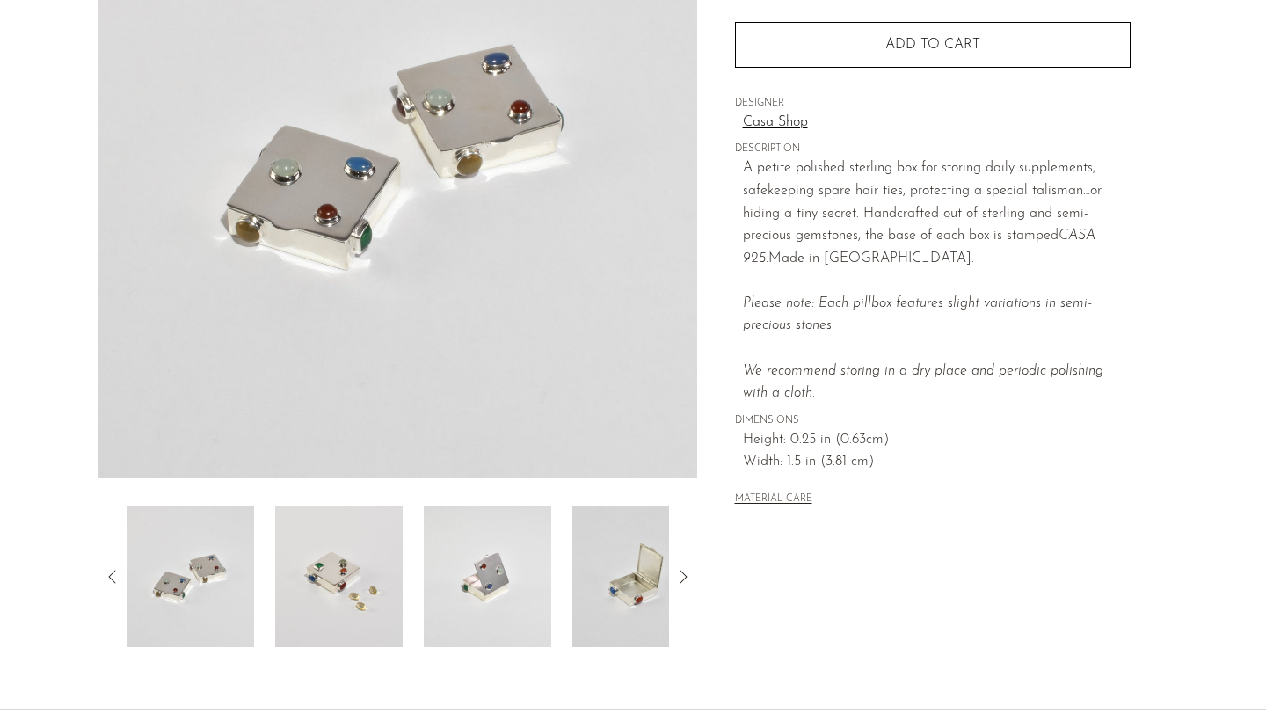
click at [369, 544] on img at bounding box center [338, 576] width 127 height 141
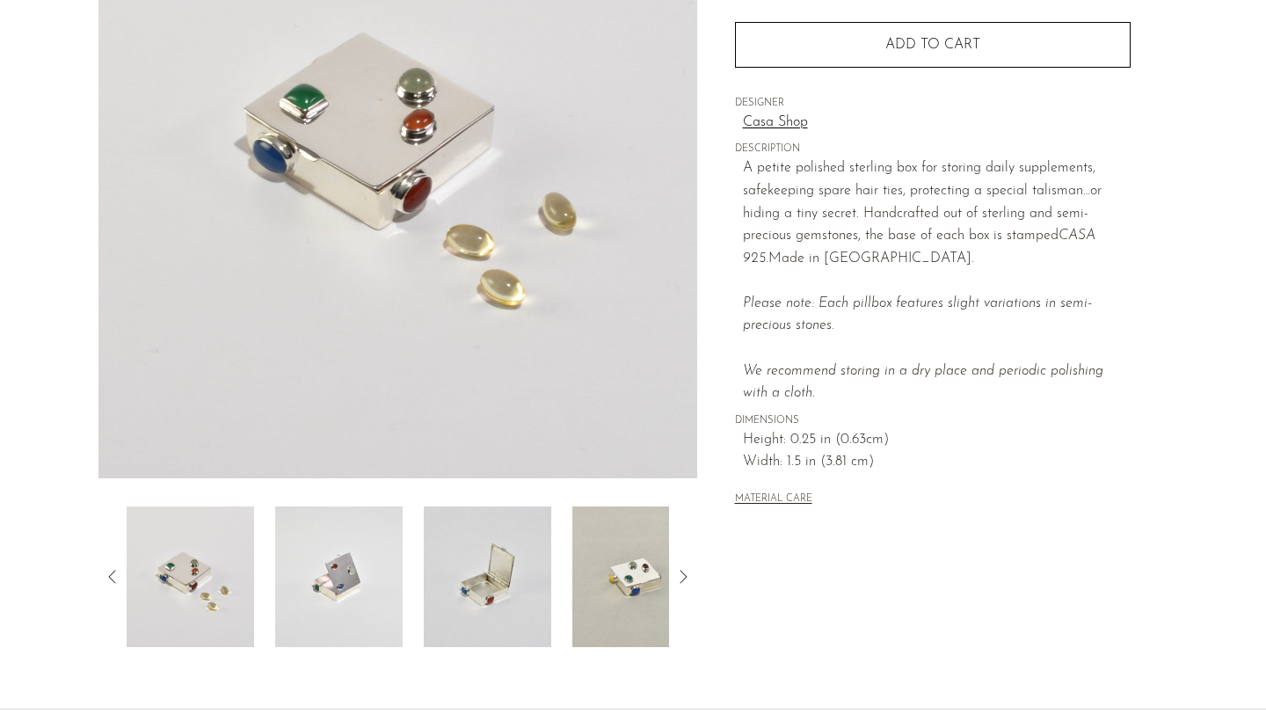
click at [369, 544] on img at bounding box center [338, 576] width 127 height 141
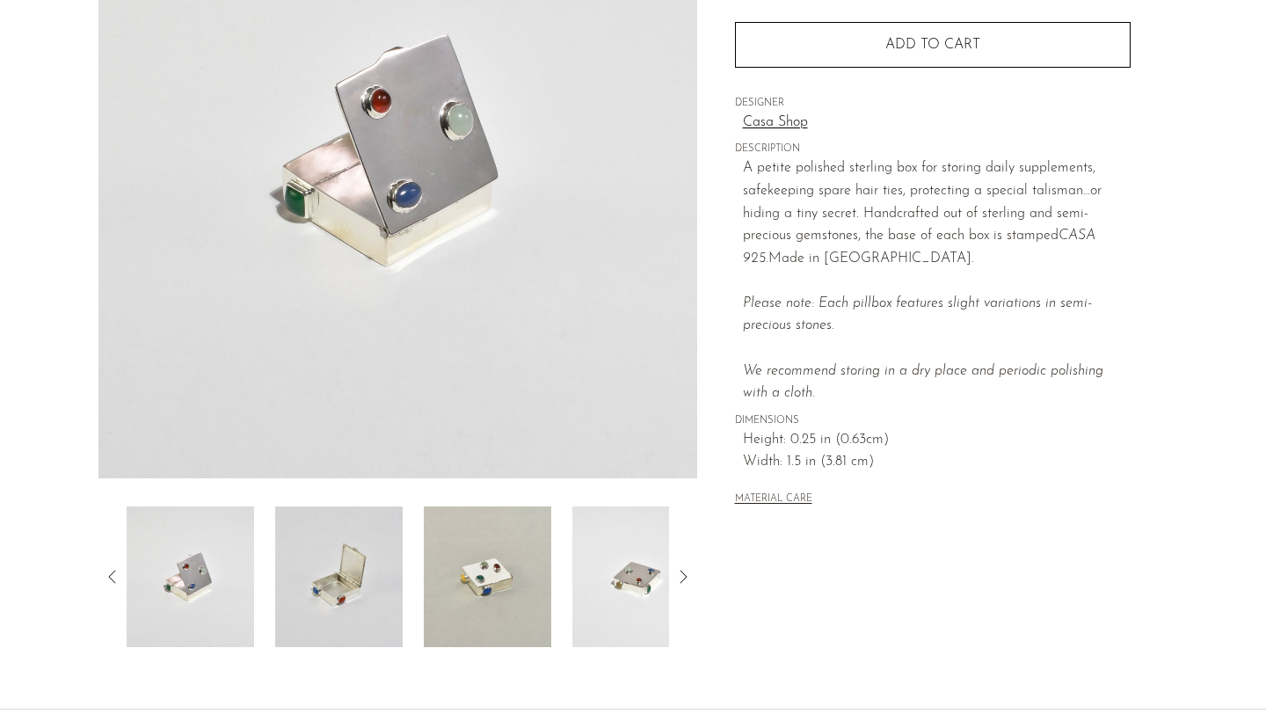
click at [366, 543] on img at bounding box center [338, 576] width 127 height 141
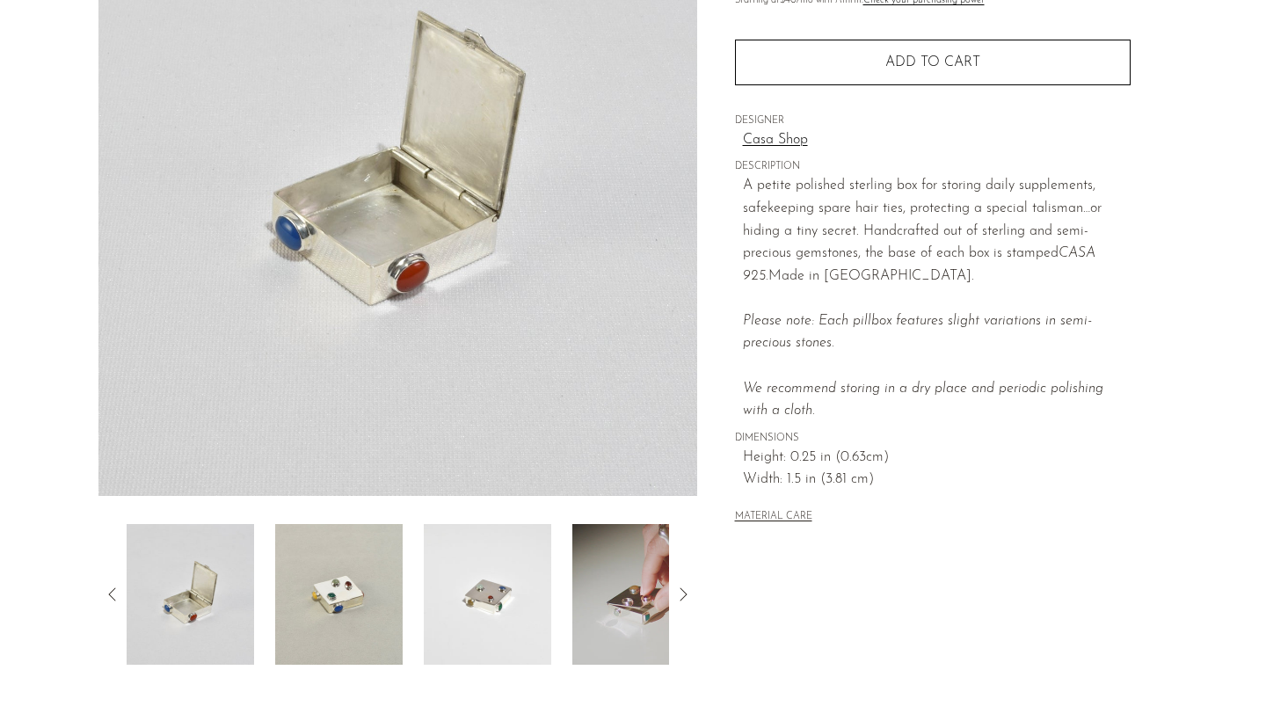
scroll to position [237, 0]
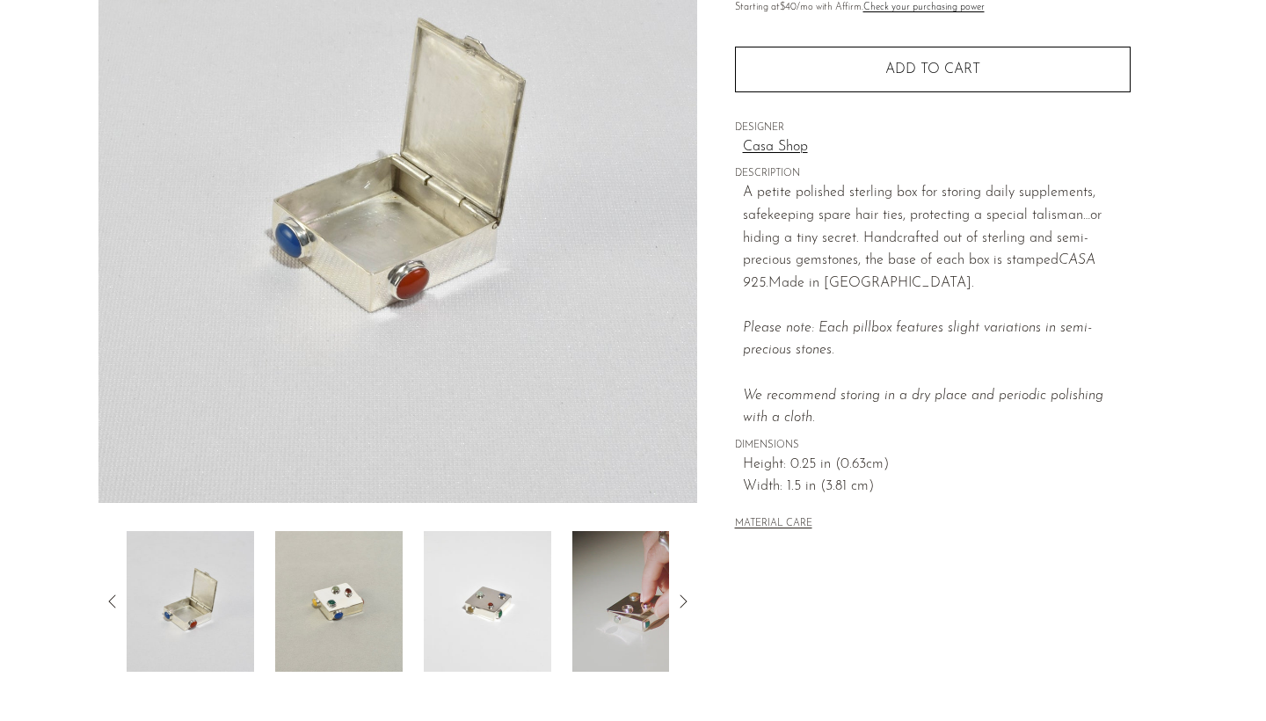
click at [384, 574] on img at bounding box center [338, 601] width 127 height 141
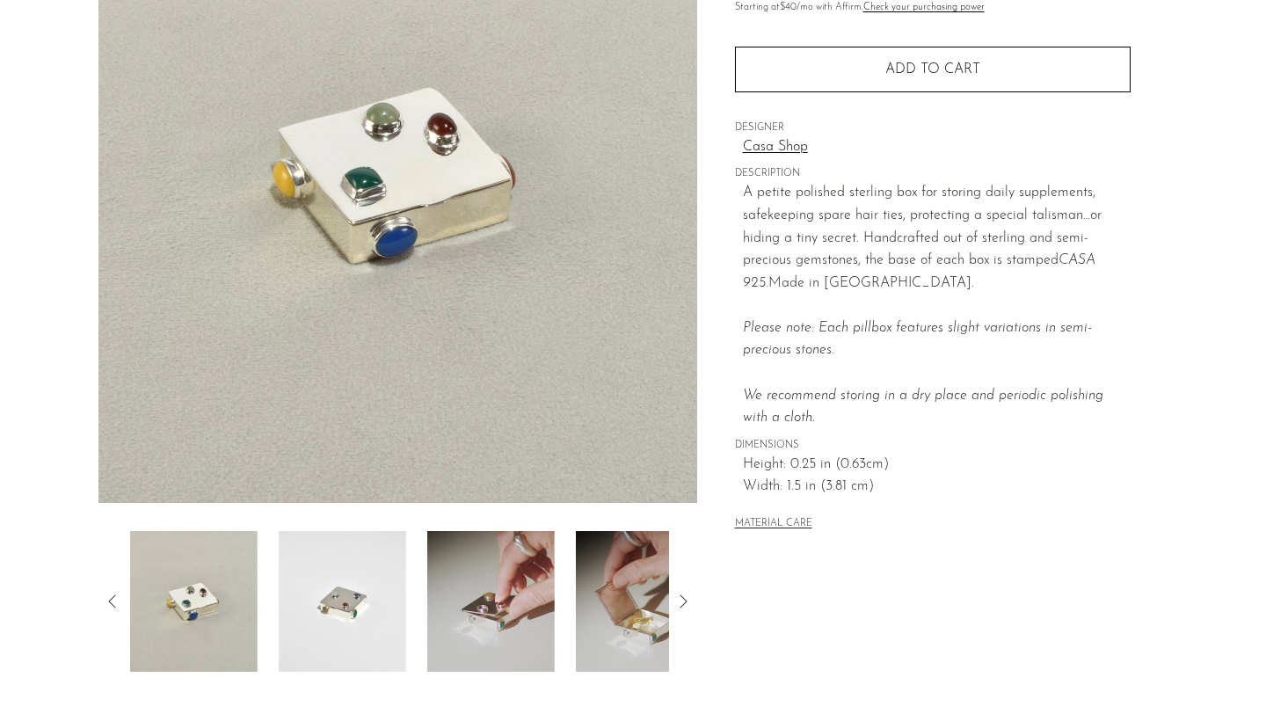
click at [385, 574] on img at bounding box center [342, 601] width 127 height 141
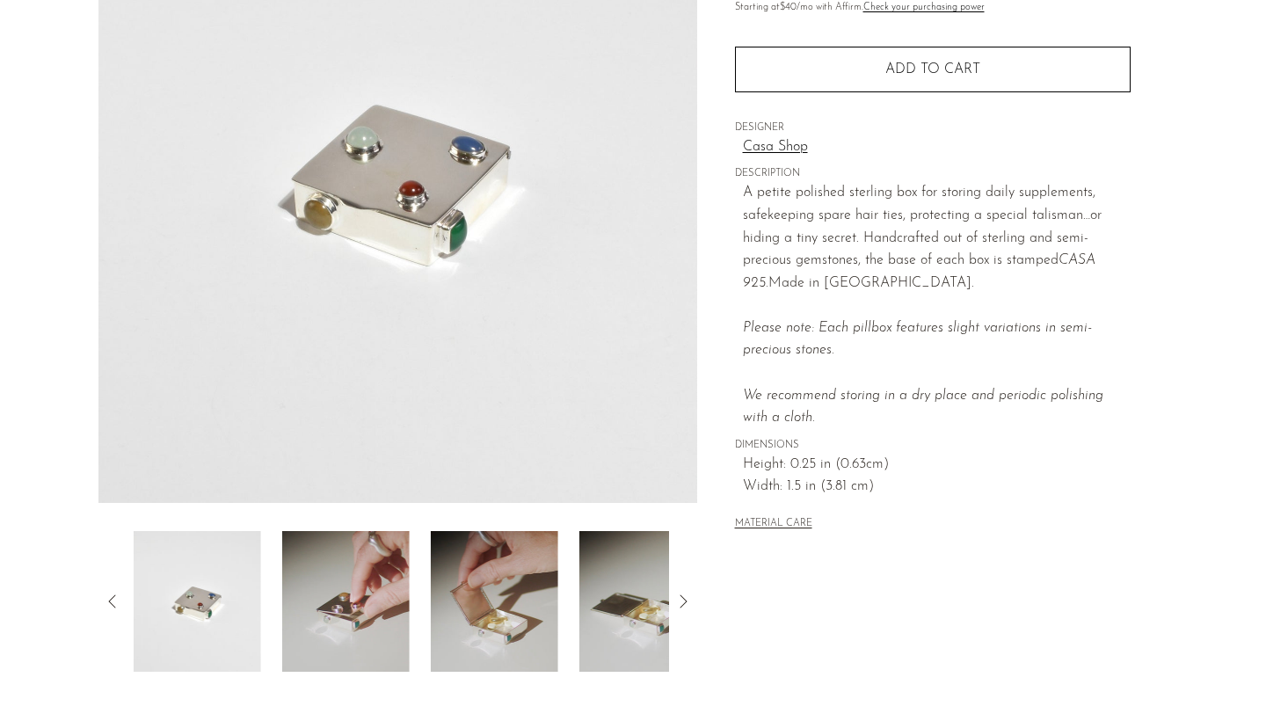
click at [385, 574] on img at bounding box center [345, 601] width 127 height 141
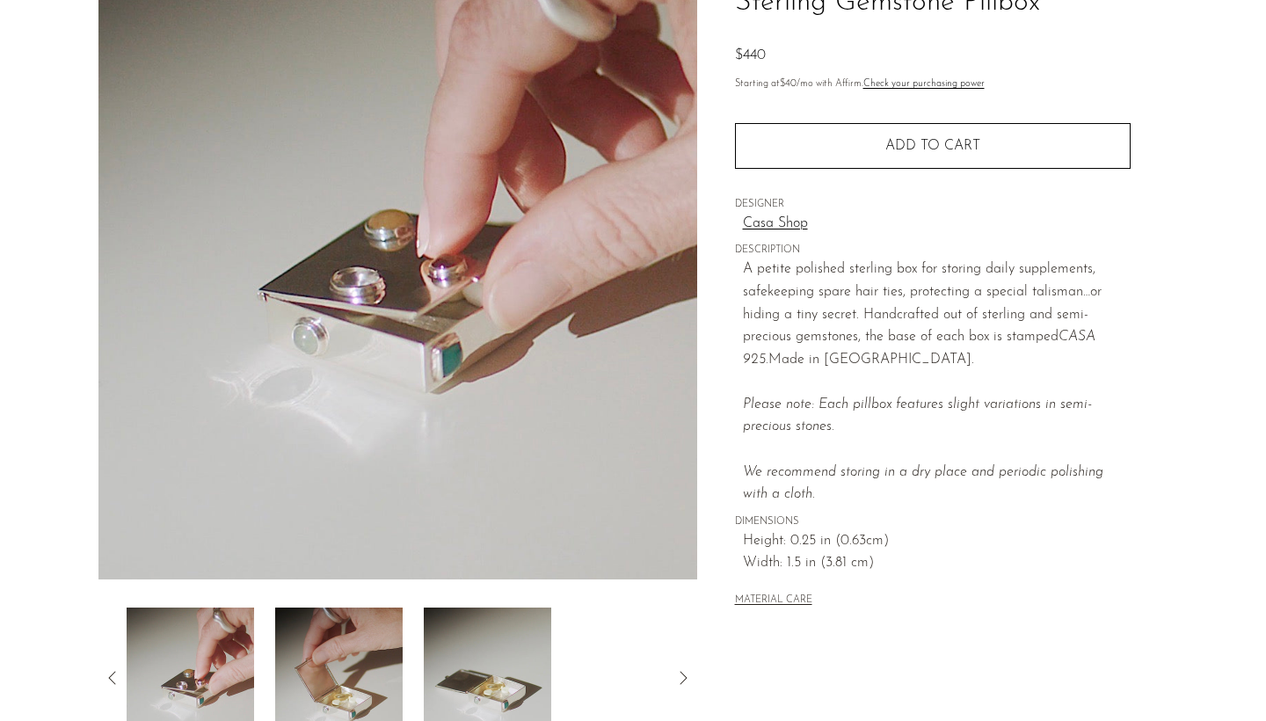
scroll to position [221, 0]
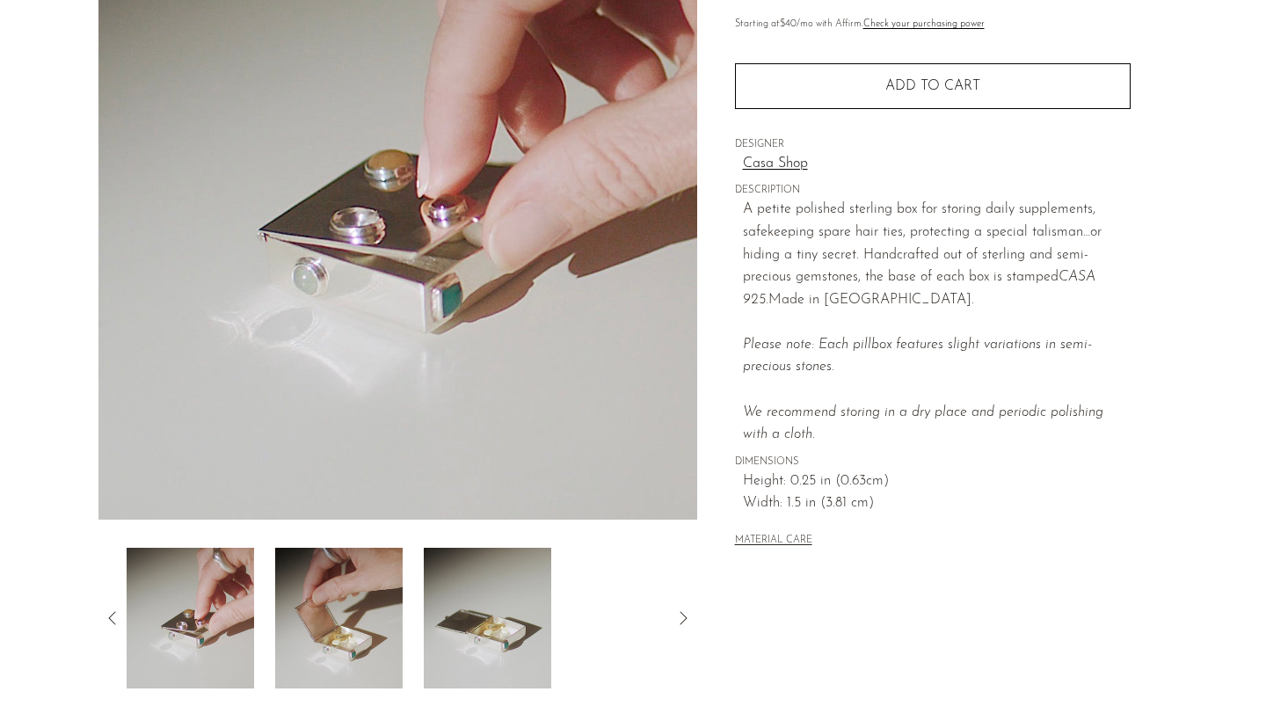
click at [470, 620] on img at bounding box center [487, 618] width 127 height 141
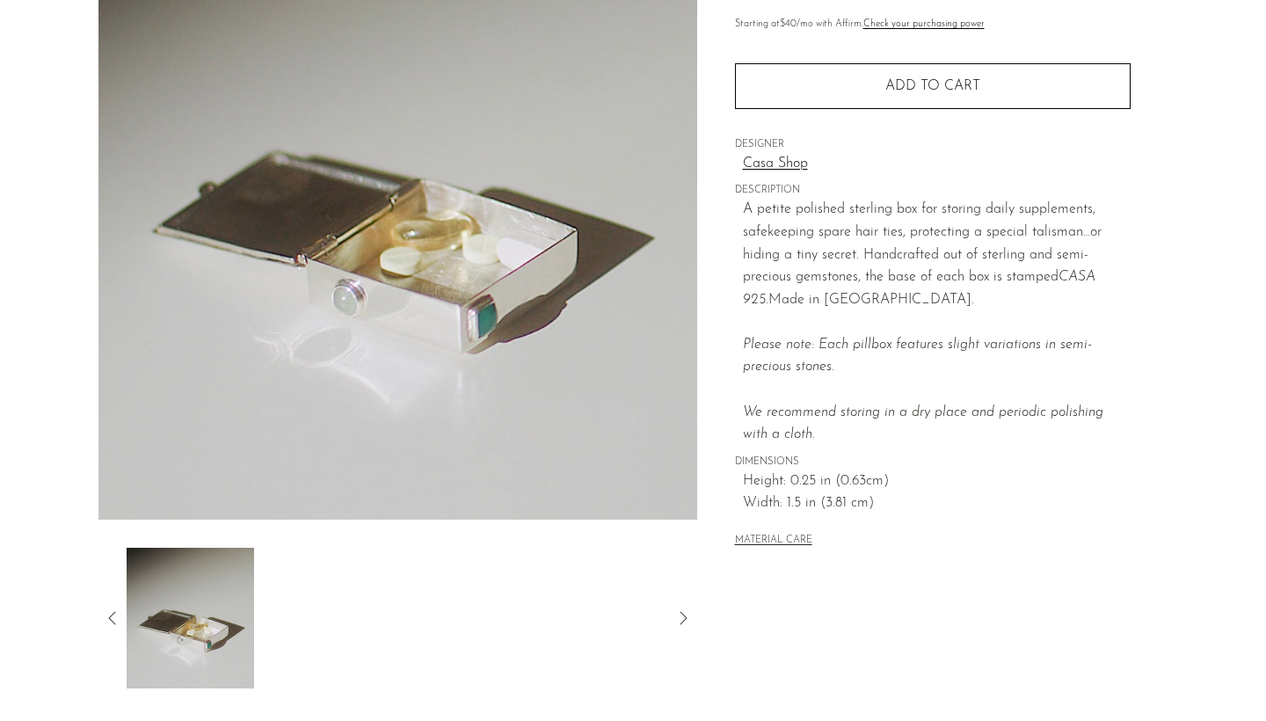
click at [108, 614] on icon at bounding box center [112, 617] width 21 height 21
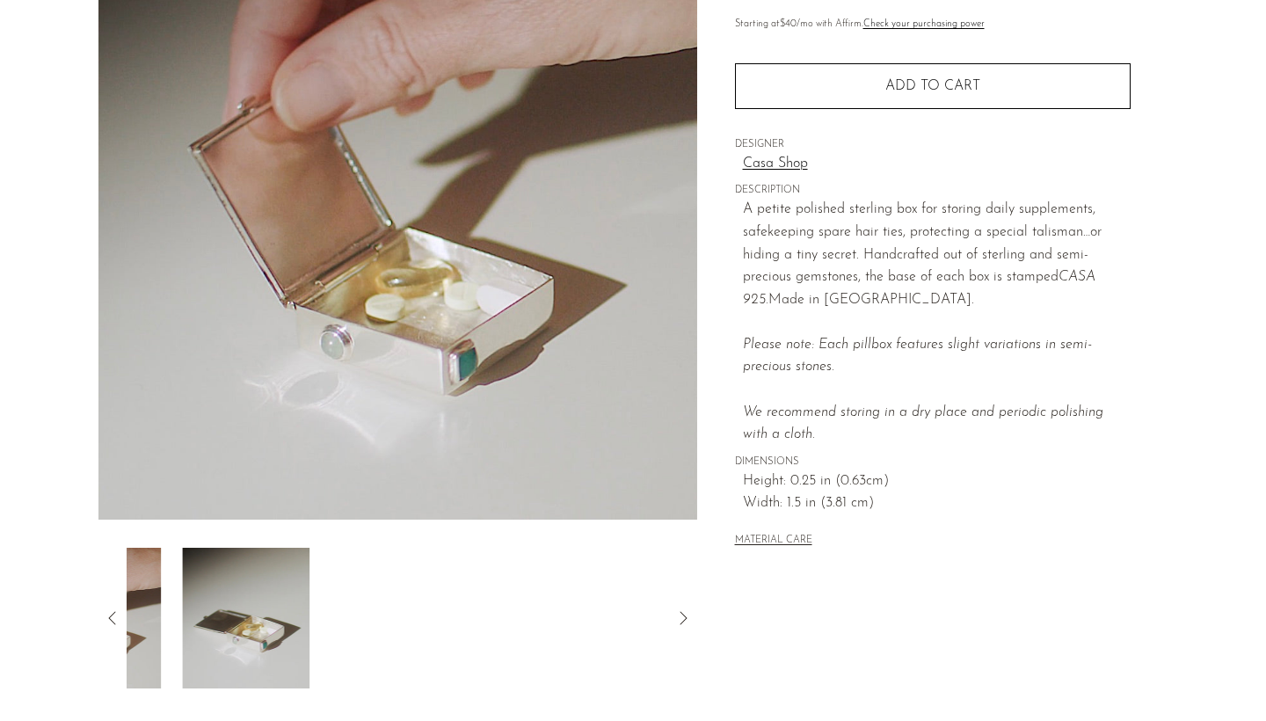
click at [108, 614] on icon at bounding box center [112, 617] width 21 height 21
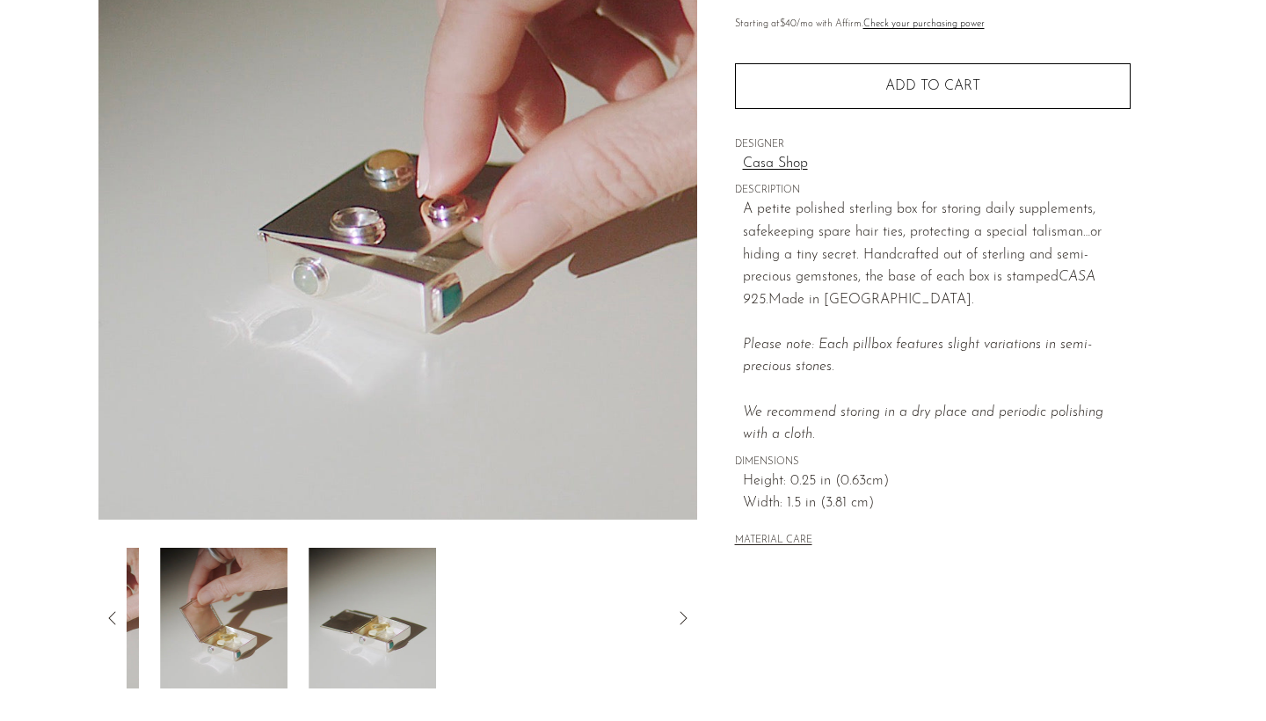
click at [108, 614] on icon at bounding box center [112, 617] width 21 height 21
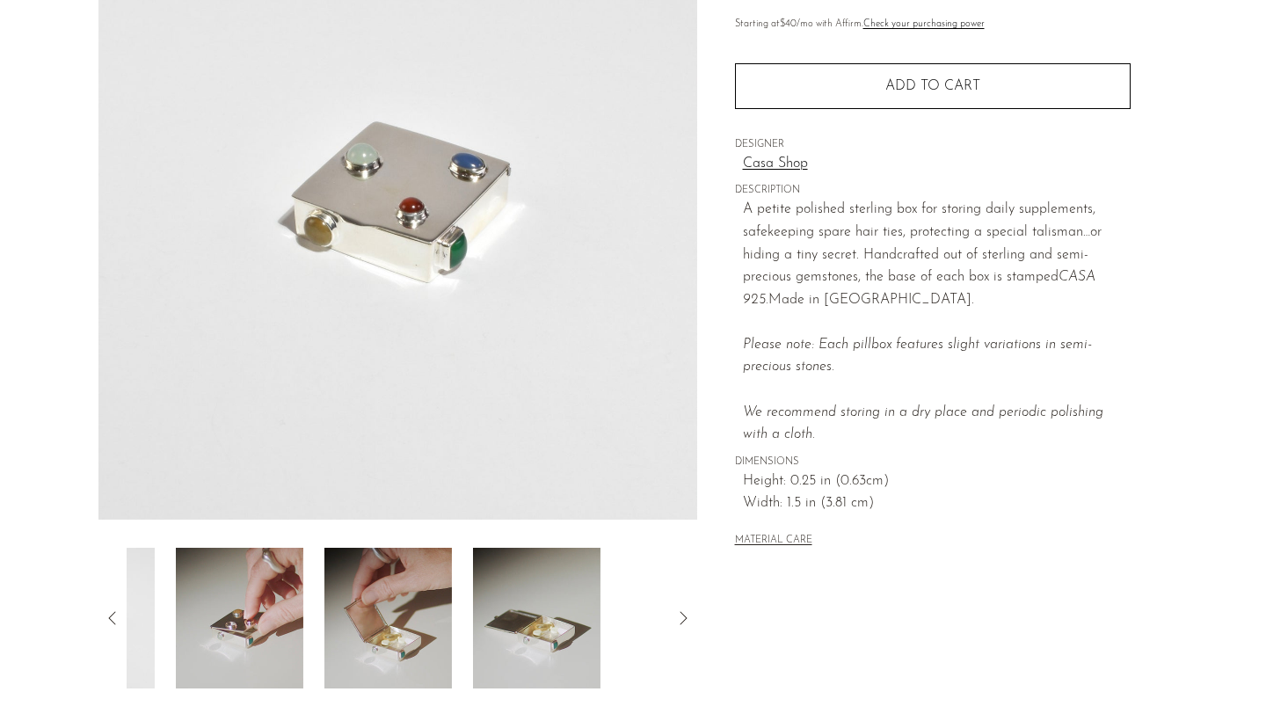
click at [108, 614] on icon at bounding box center [112, 617] width 21 height 21
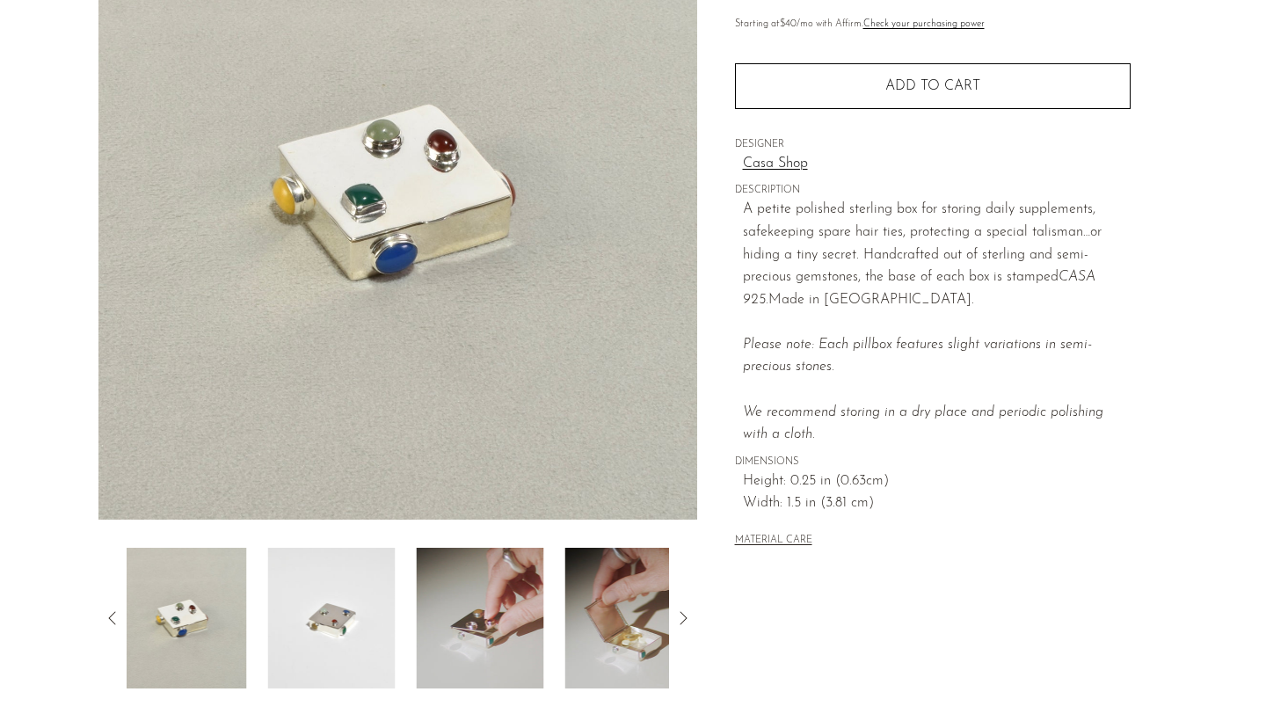
click at [108, 614] on icon at bounding box center [112, 617] width 21 height 21
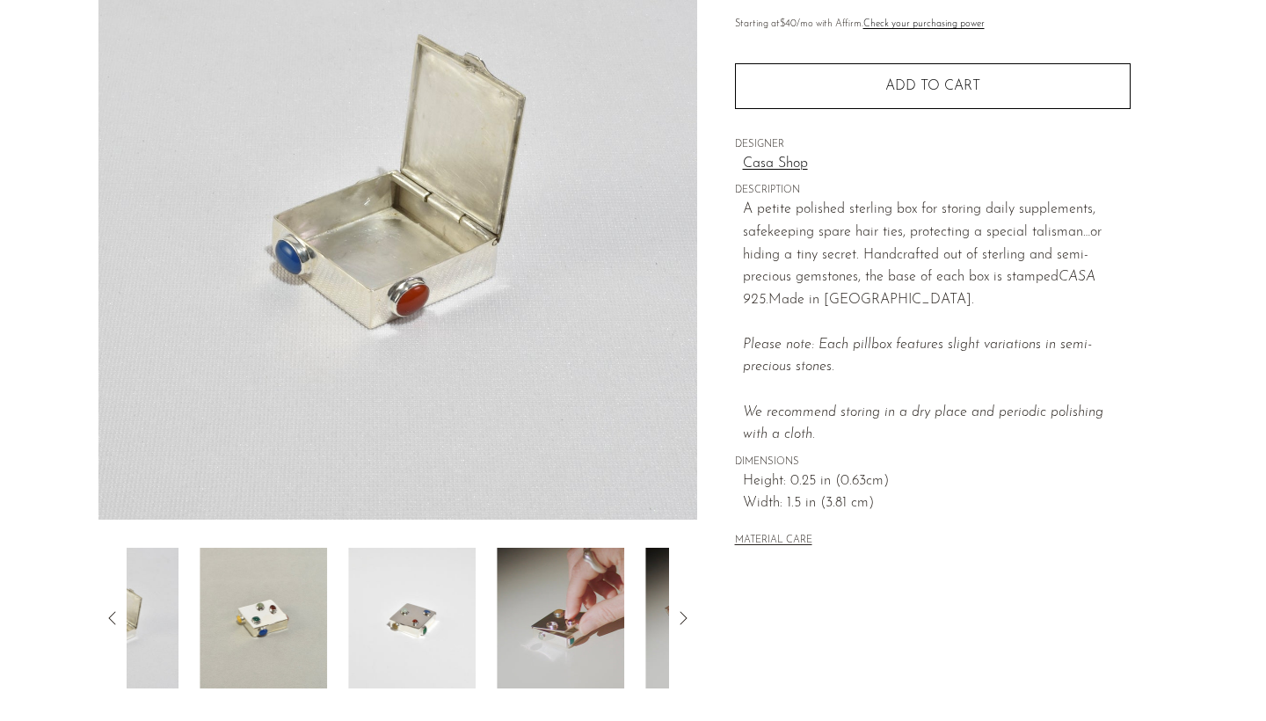
click at [108, 614] on icon at bounding box center [112, 617] width 21 height 21
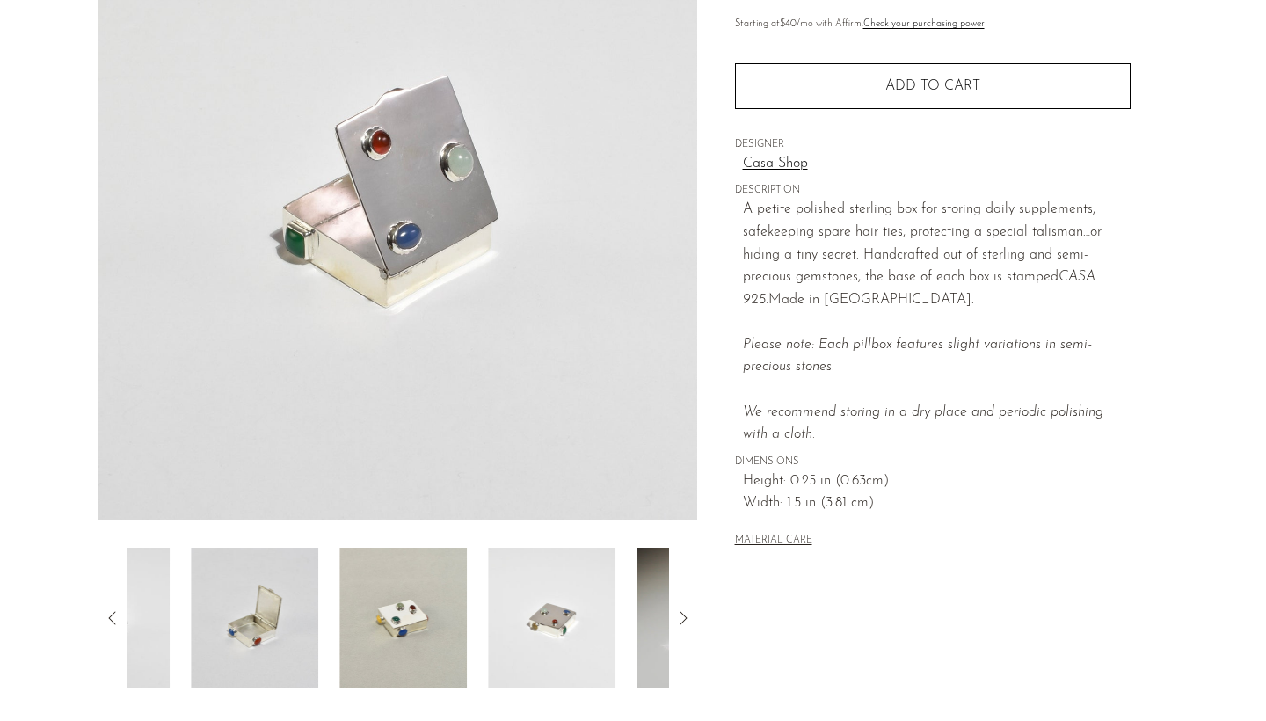
click at [108, 614] on icon at bounding box center [112, 617] width 21 height 21
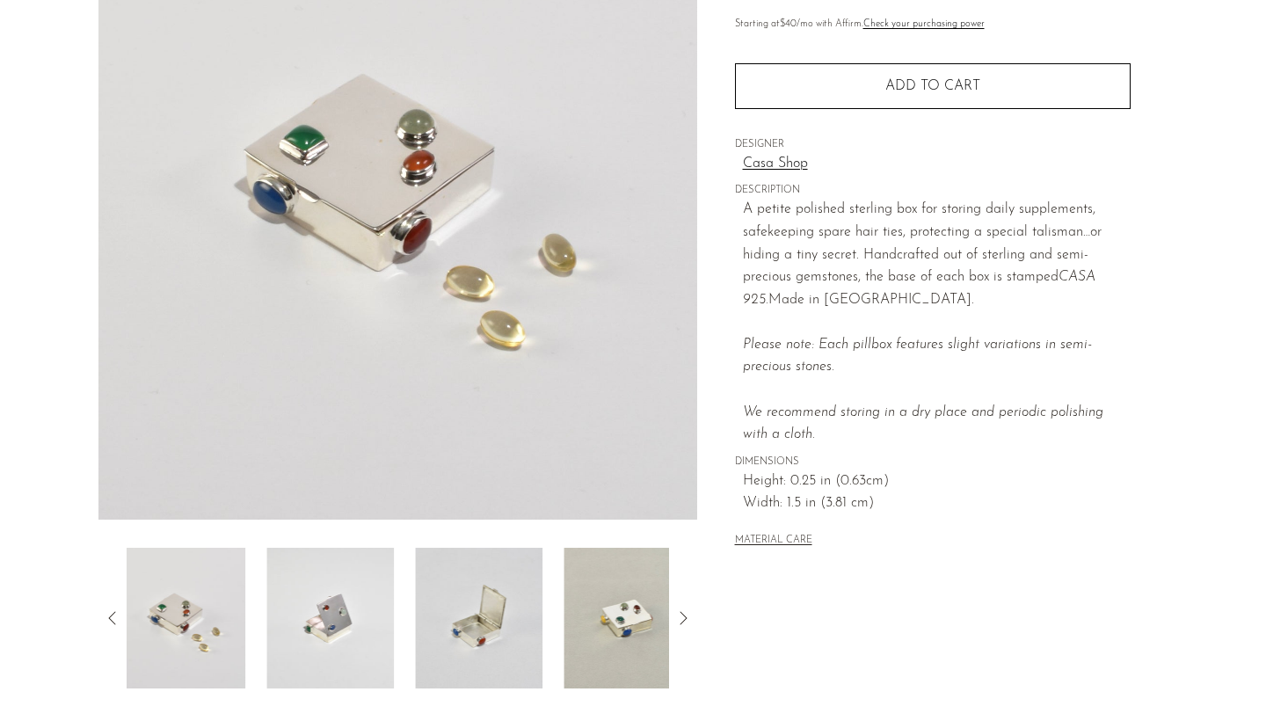
click at [108, 614] on icon at bounding box center [112, 617] width 21 height 21
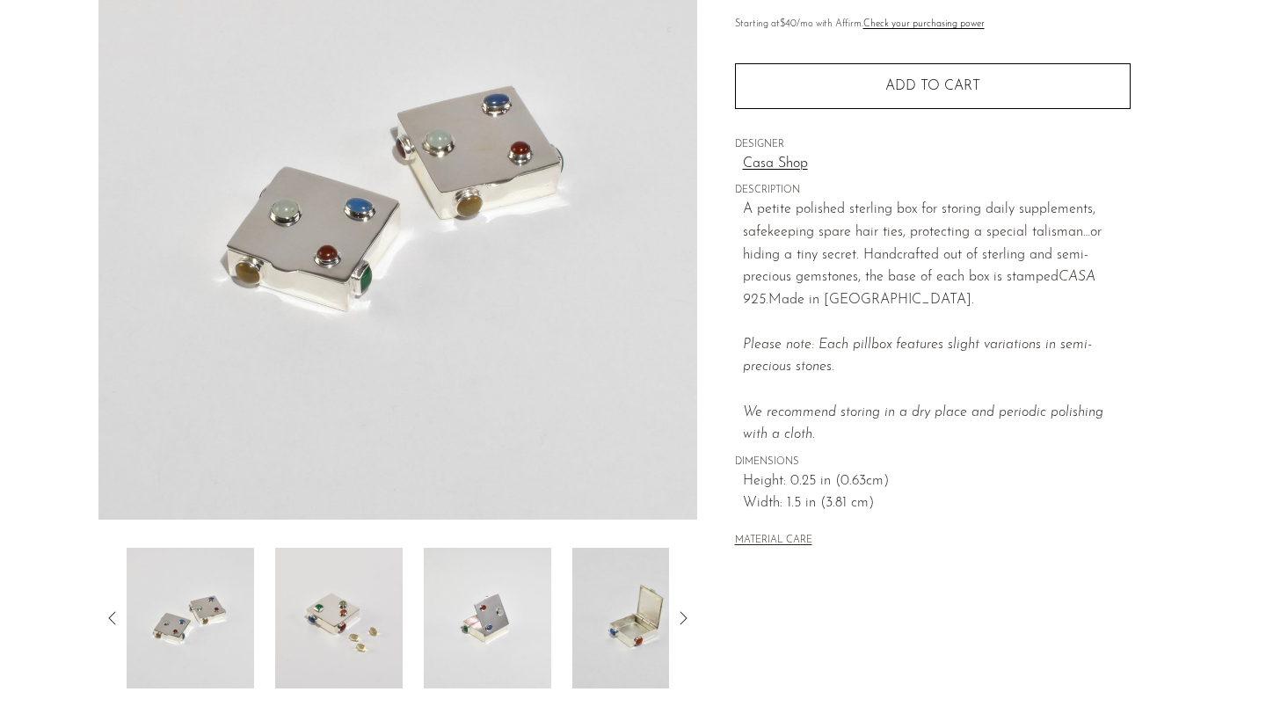
click at [108, 614] on icon at bounding box center [112, 617] width 21 height 21
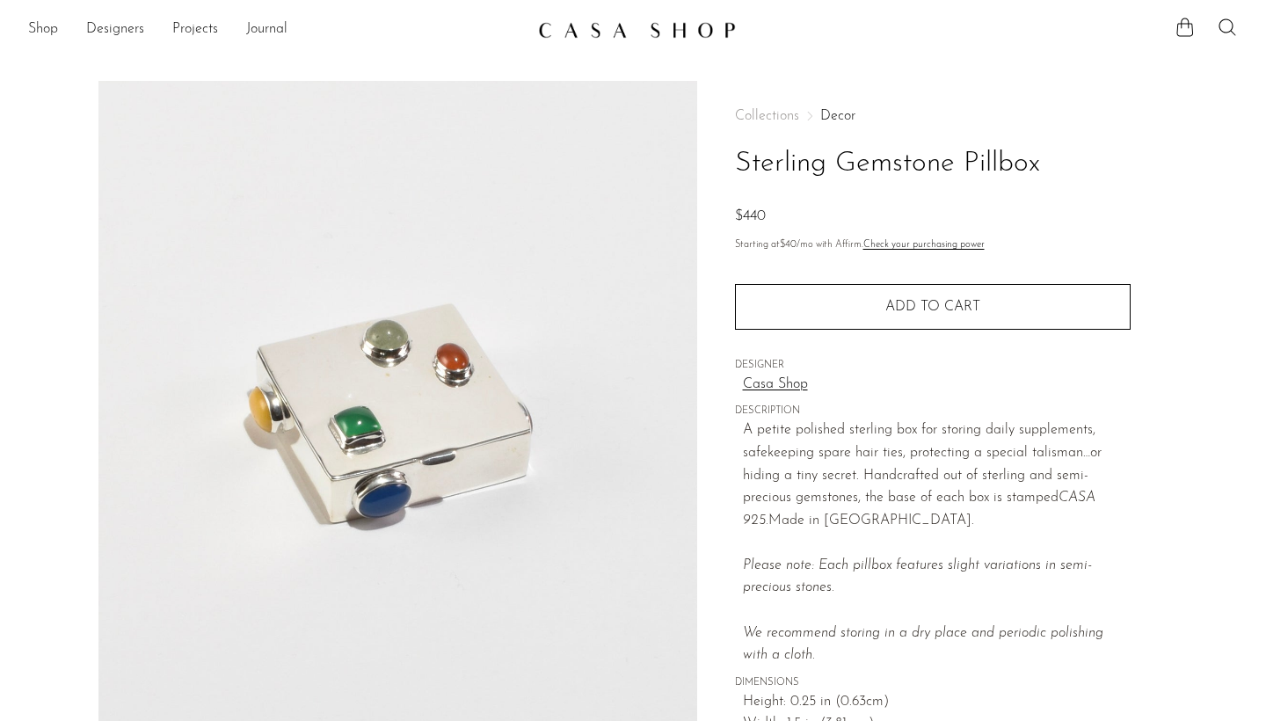
scroll to position [0, 0]
click at [36, 30] on link "Shop" at bounding box center [43, 29] width 30 height 23
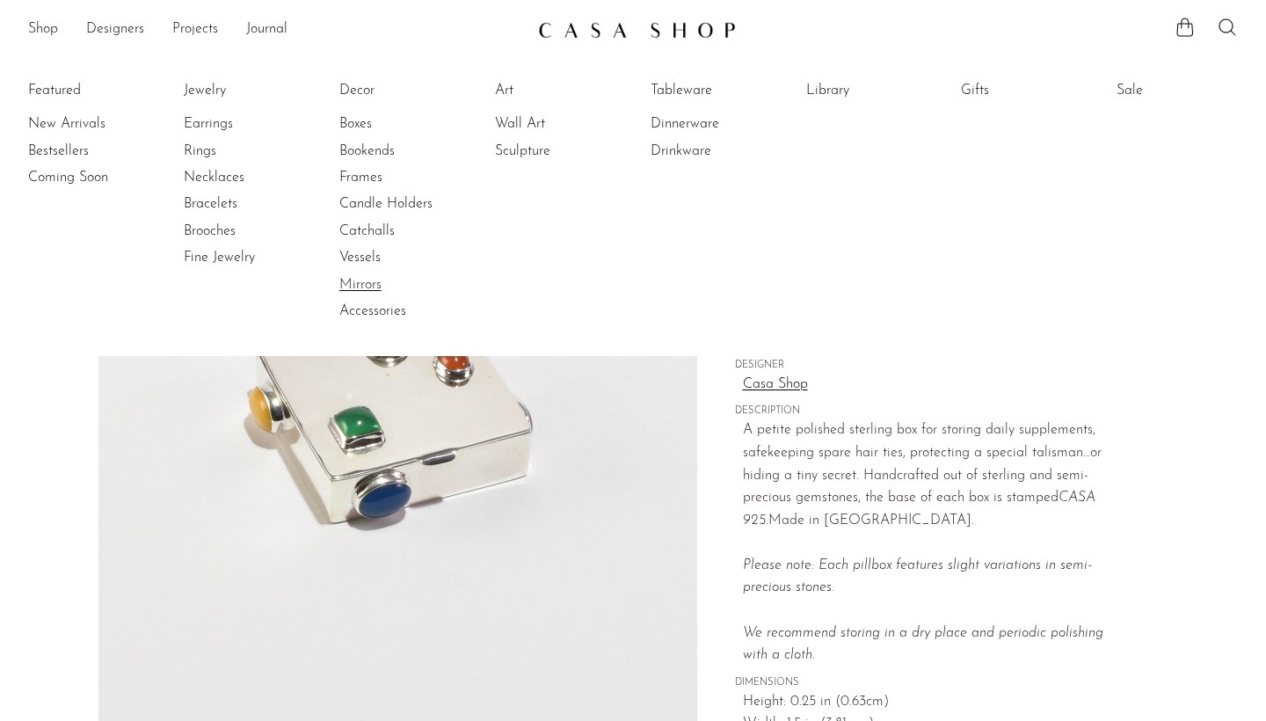
click at [353, 280] on link "Mirrors" at bounding box center [405, 284] width 132 height 19
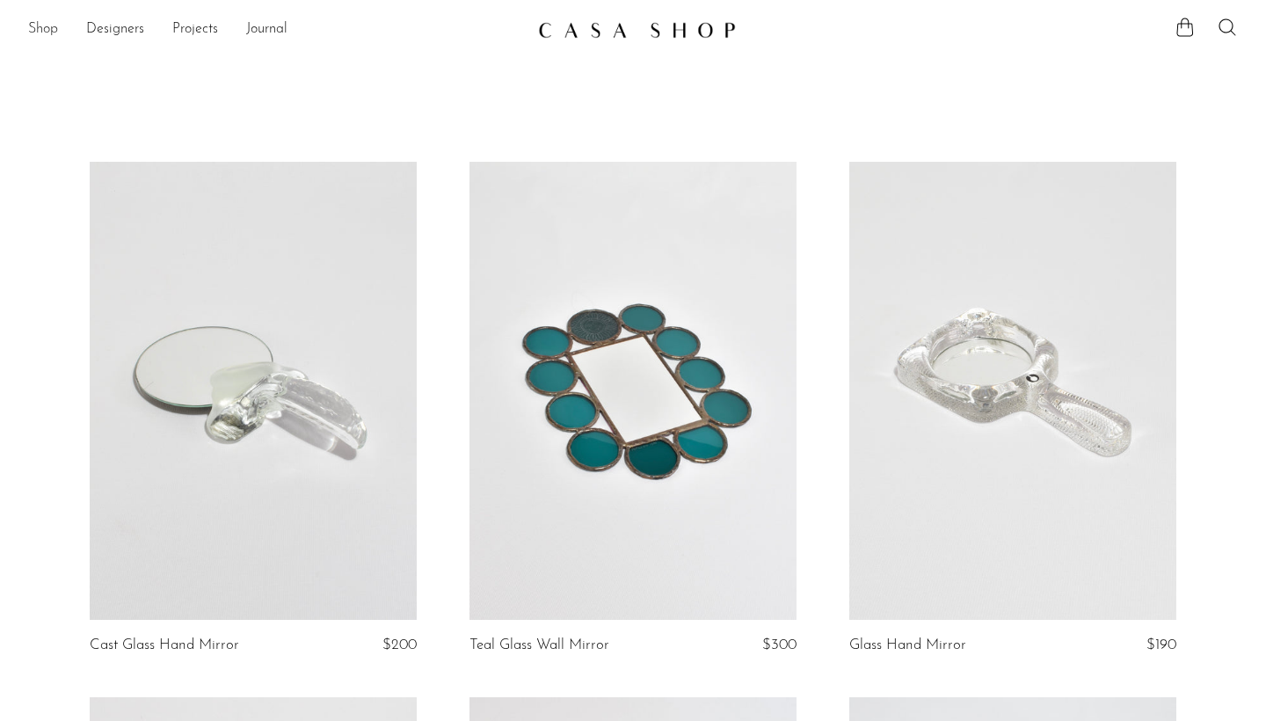
click at [51, 31] on link "Shop" at bounding box center [43, 29] width 30 height 23
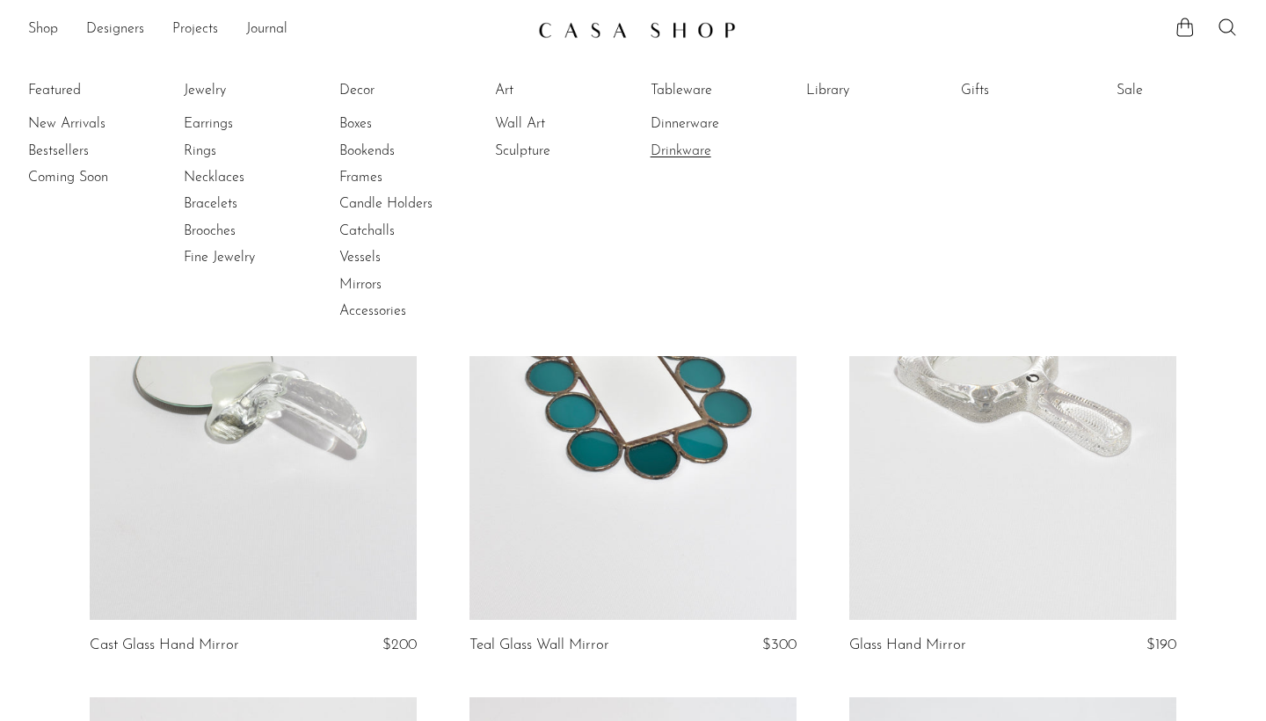
click at [686, 145] on link "Drinkware" at bounding box center [716, 151] width 132 height 19
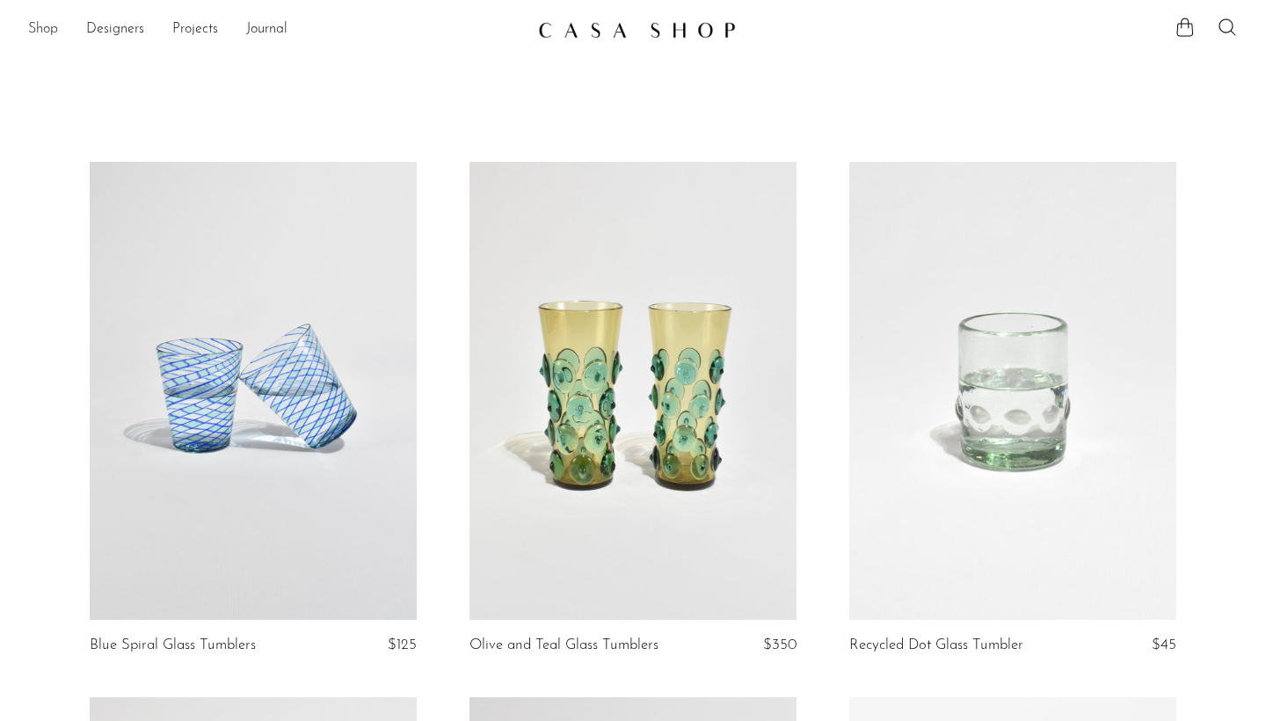
click at [34, 33] on link "Shop" at bounding box center [43, 29] width 30 height 23
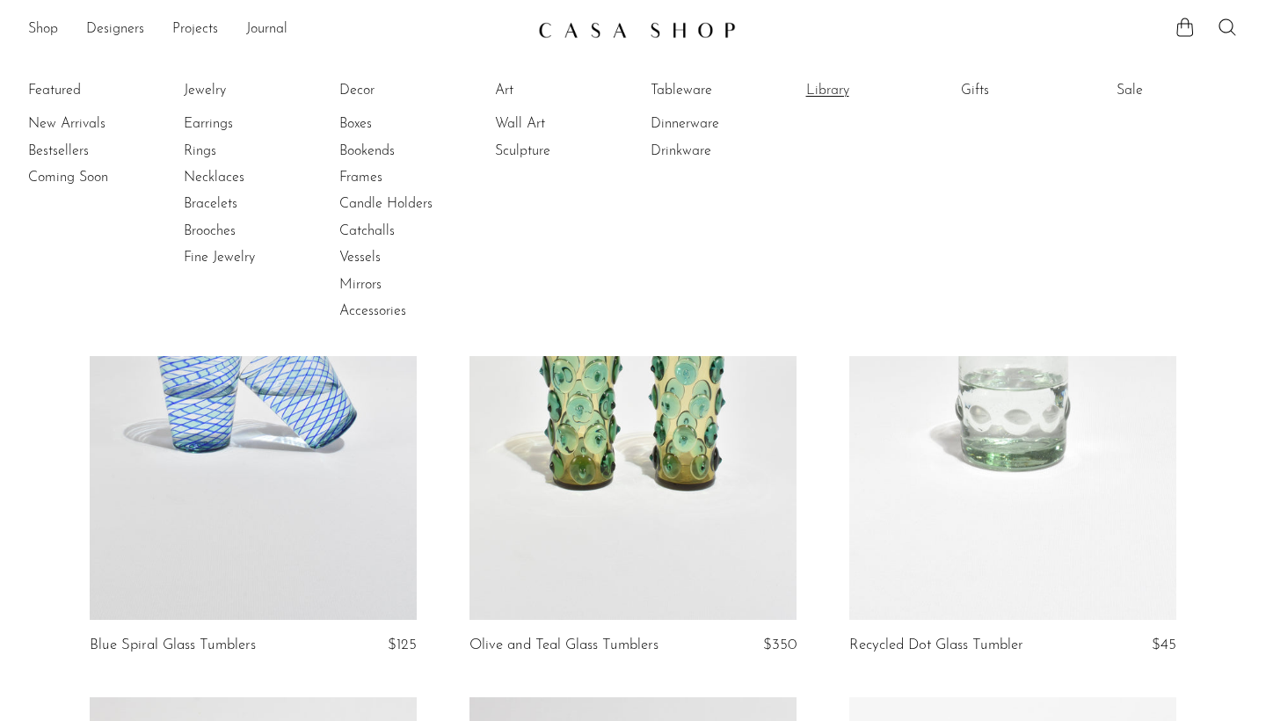
click at [816, 89] on link "Library" at bounding box center [872, 90] width 132 height 19
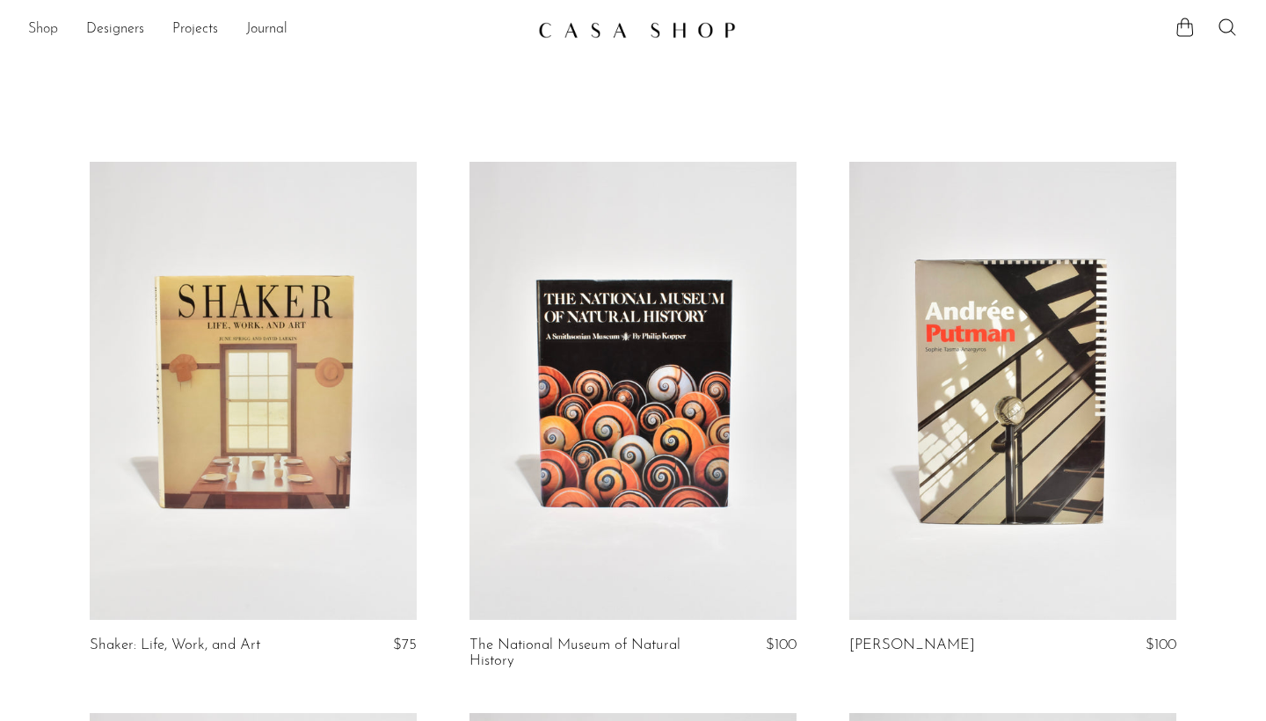
click at [34, 32] on link "Shop" at bounding box center [43, 29] width 30 height 23
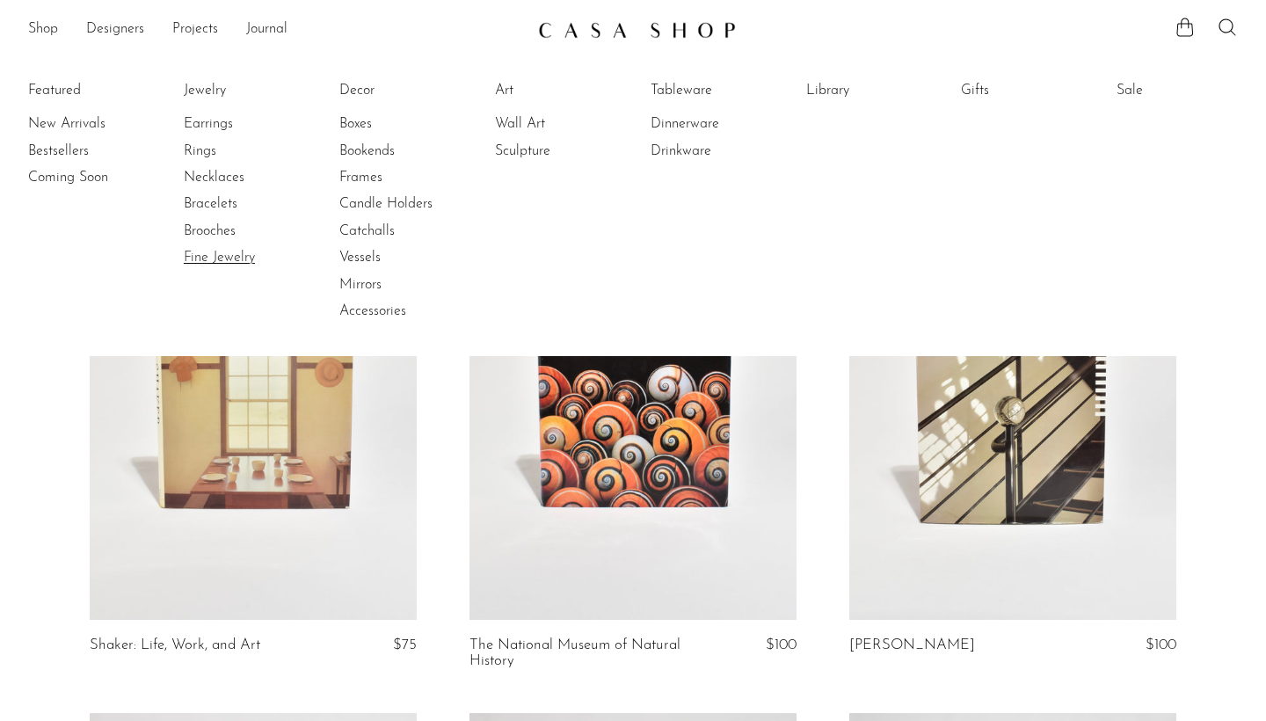
click at [220, 257] on link "Fine Jewelry" at bounding box center [250, 257] width 132 height 19
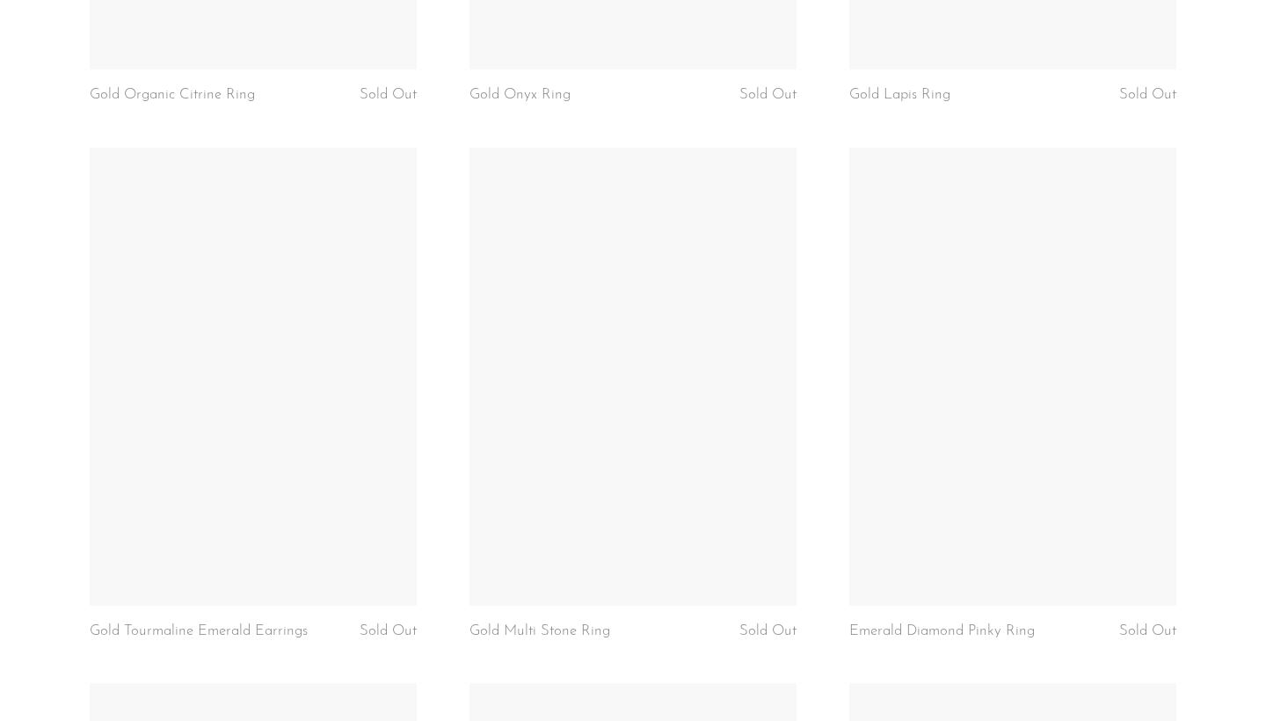
scroll to position [1671, 0]
